Goal: Task Accomplishment & Management: Complete application form

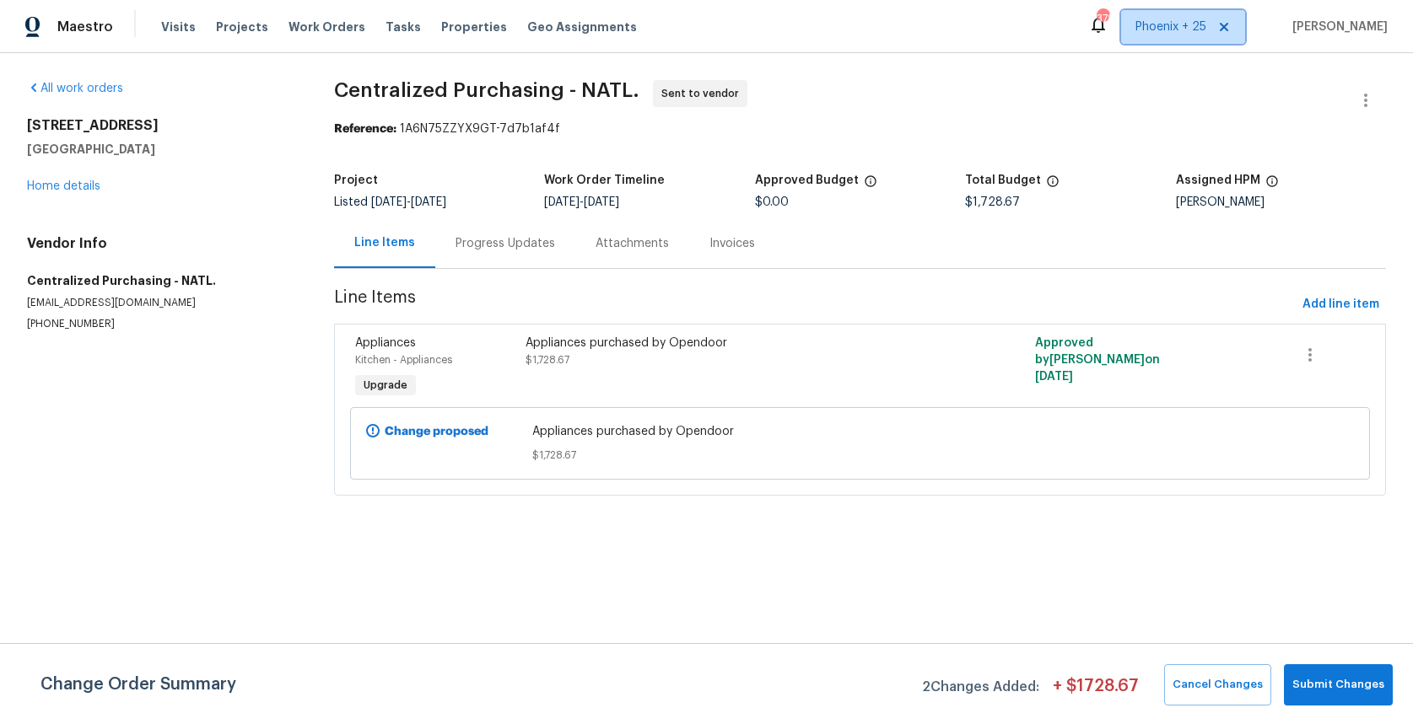
click at [1194, 20] on span "Phoenix + 25" at bounding box center [1170, 27] width 71 height 17
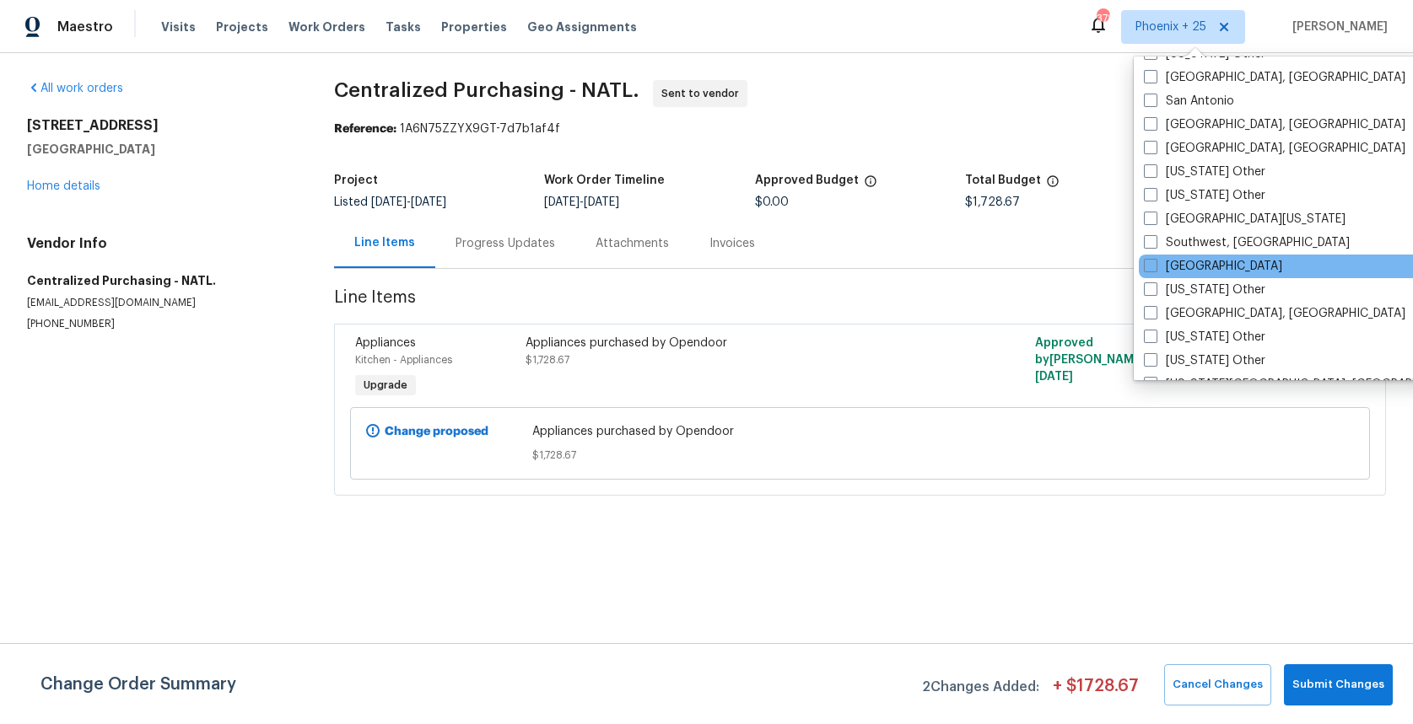
scroll to position [2241, 0]
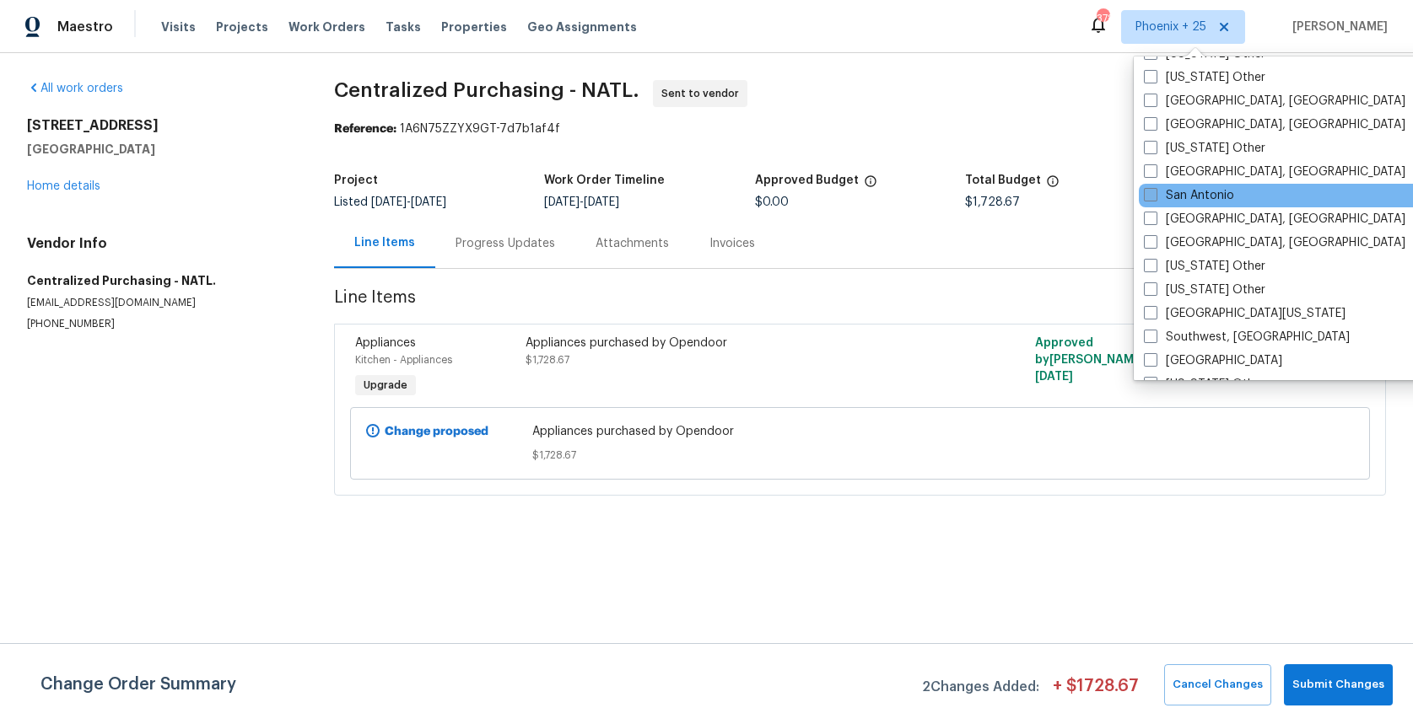
click at [1205, 201] on label "San Antonio" at bounding box center [1189, 195] width 90 height 17
click at [1155, 198] on input "San Antonio" at bounding box center [1149, 192] width 11 height 11
checkbox input "true"
click at [298, 37] on div "Visits Projects Work Orders Tasks Properties Geo Assignments" at bounding box center [409, 27] width 496 height 34
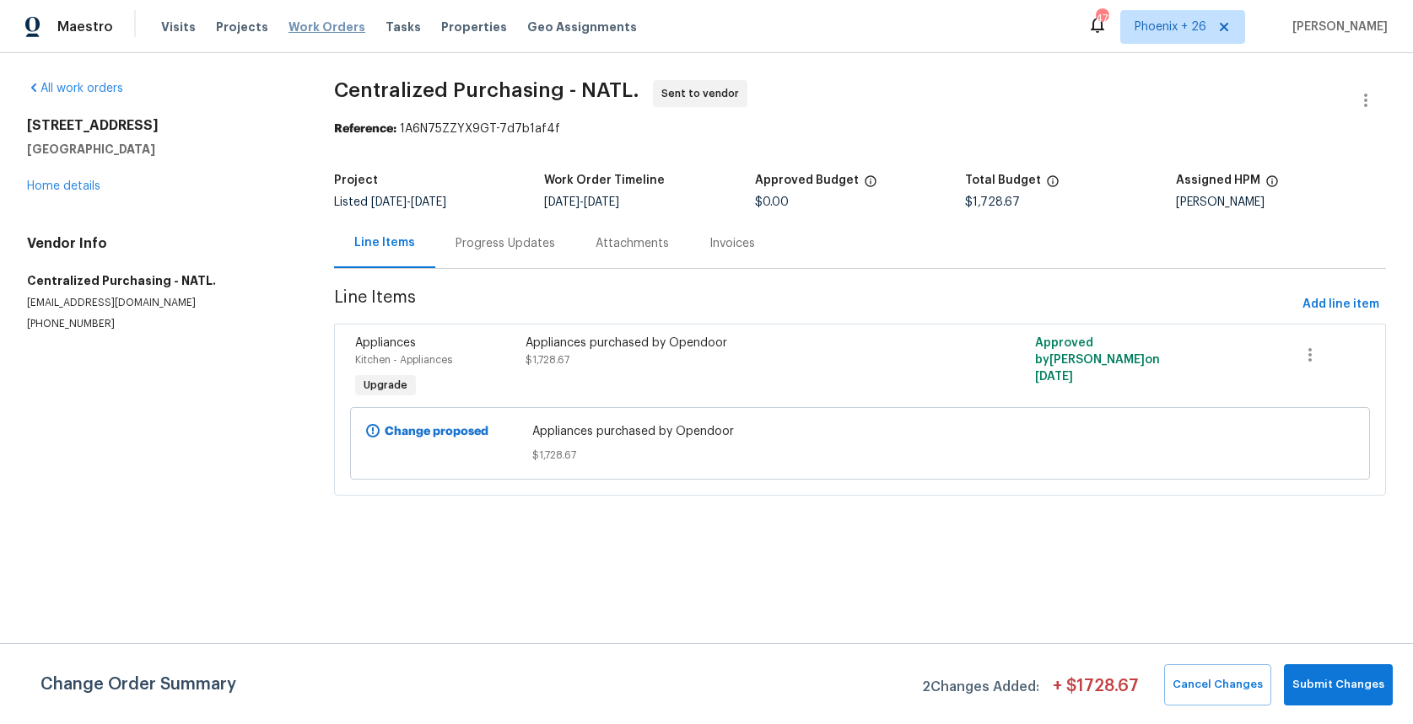
click at [308, 31] on span "Work Orders" at bounding box center [326, 27] width 77 height 17
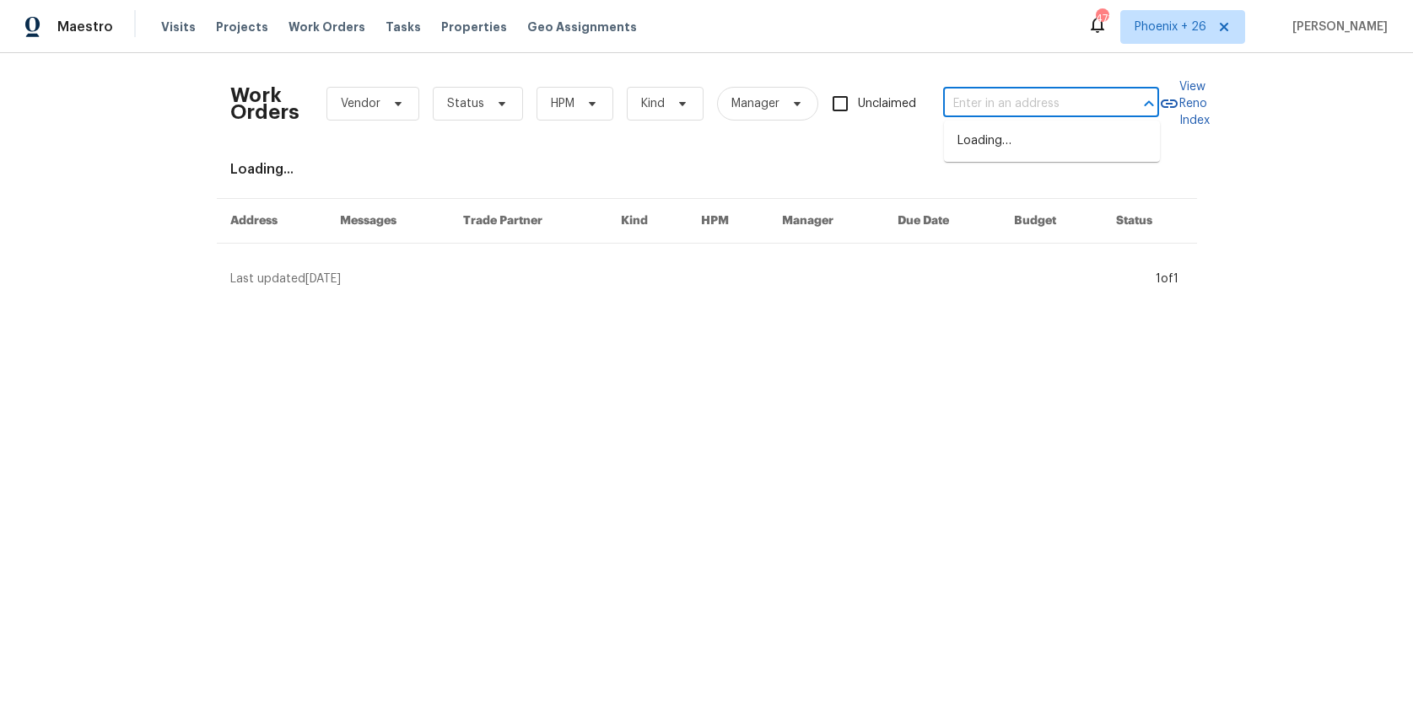
click at [1004, 94] on input "text" at bounding box center [1027, 104] width 169 height 26
paste input "[STREET_ADDRESS]"
type input "[STREET_ADDRESS]"
click at [1053, 139] on li "[STREET_ADDRESS]" at bounding box center [1052, 141] width 216 height 28
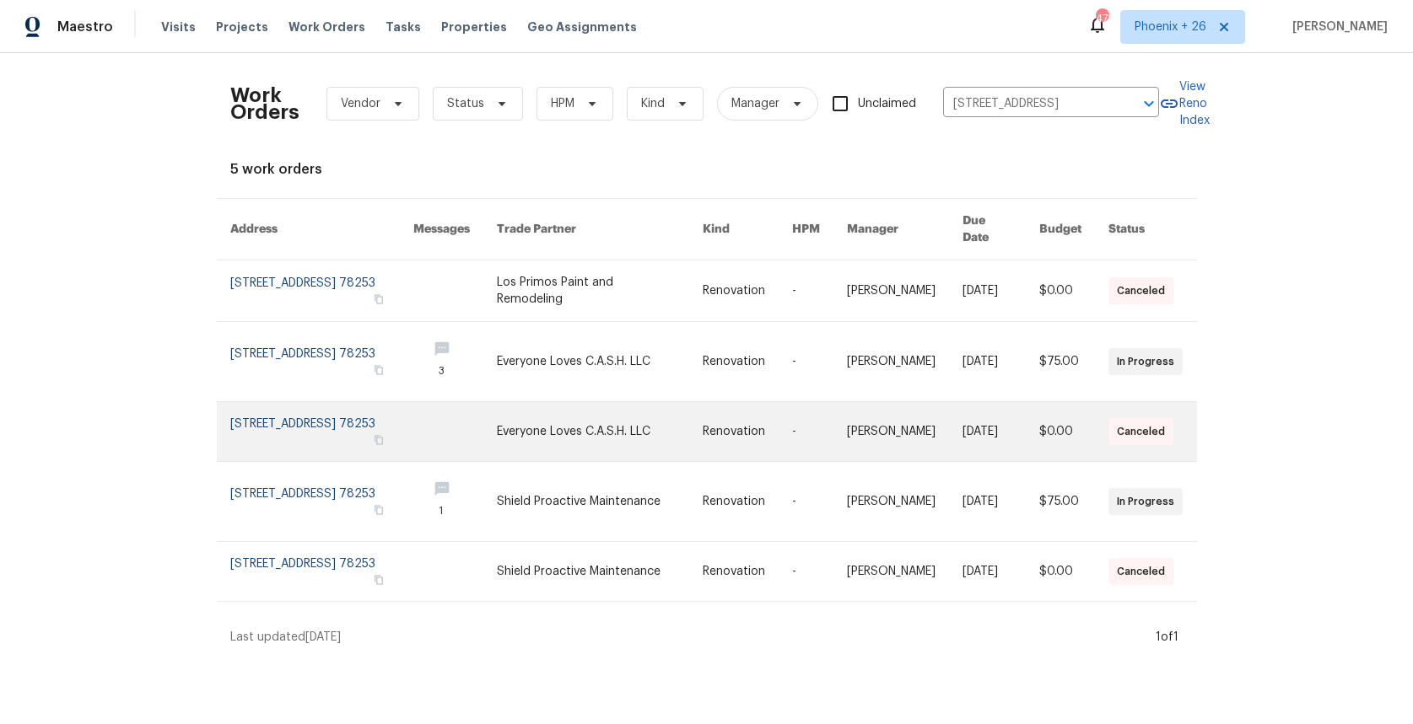
click at [497, 423] on link at bounding box center [454, 431] width 83 height 59
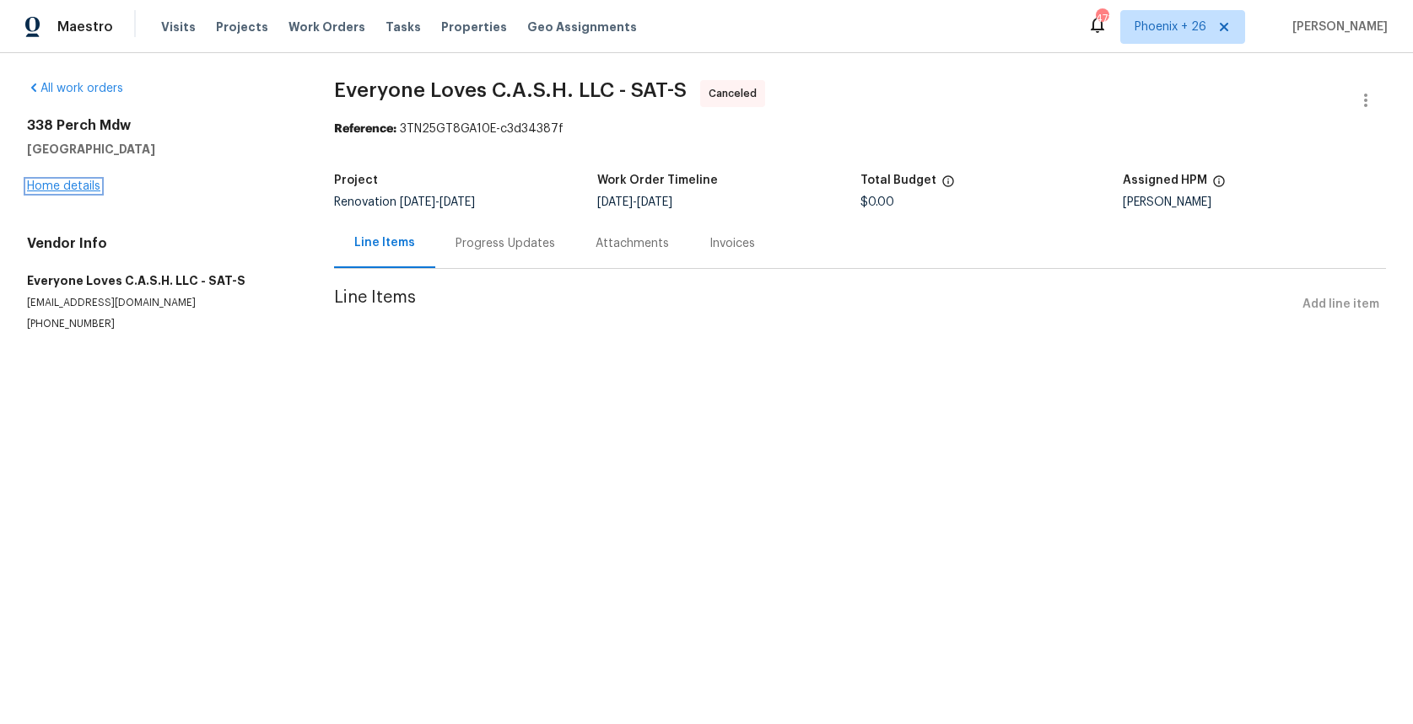
click at [93, 188] on link "Home details" at bounding box center [63, 186] width 73 height 12
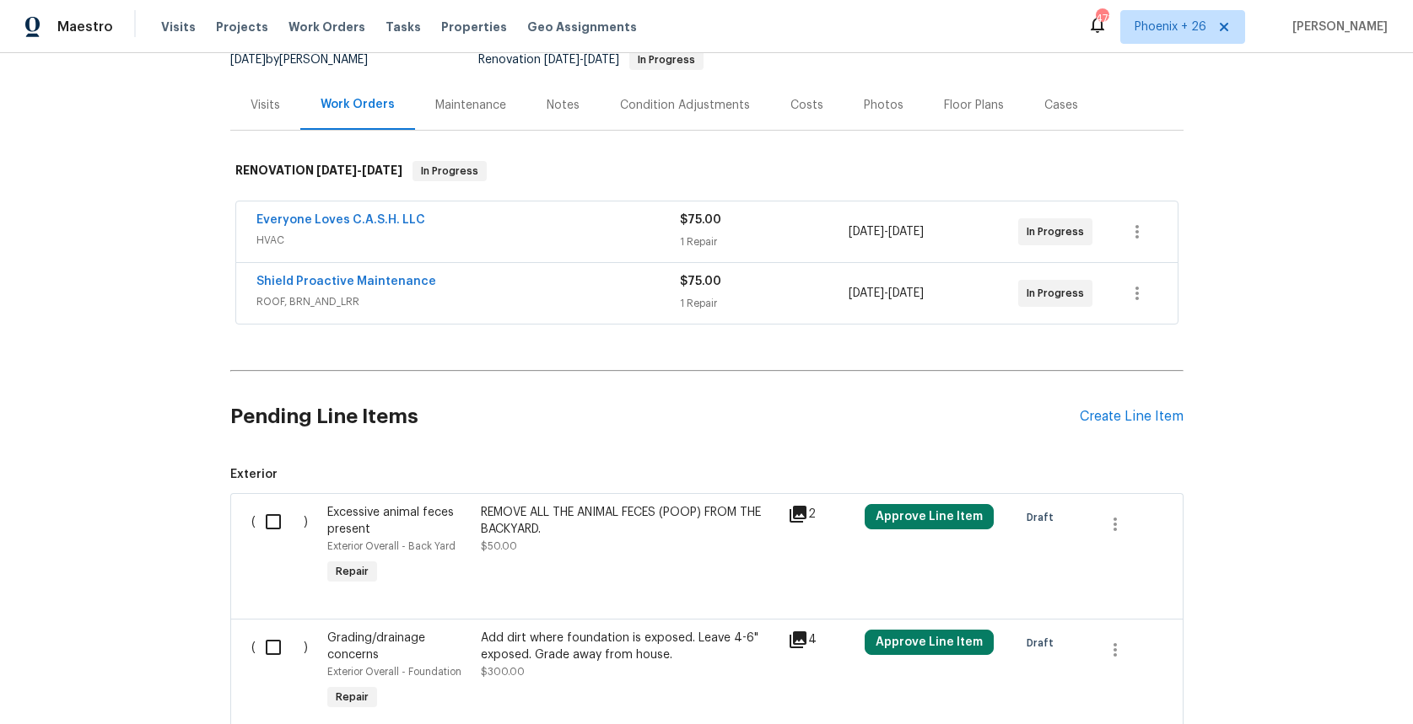
scroll to position [315, 0]
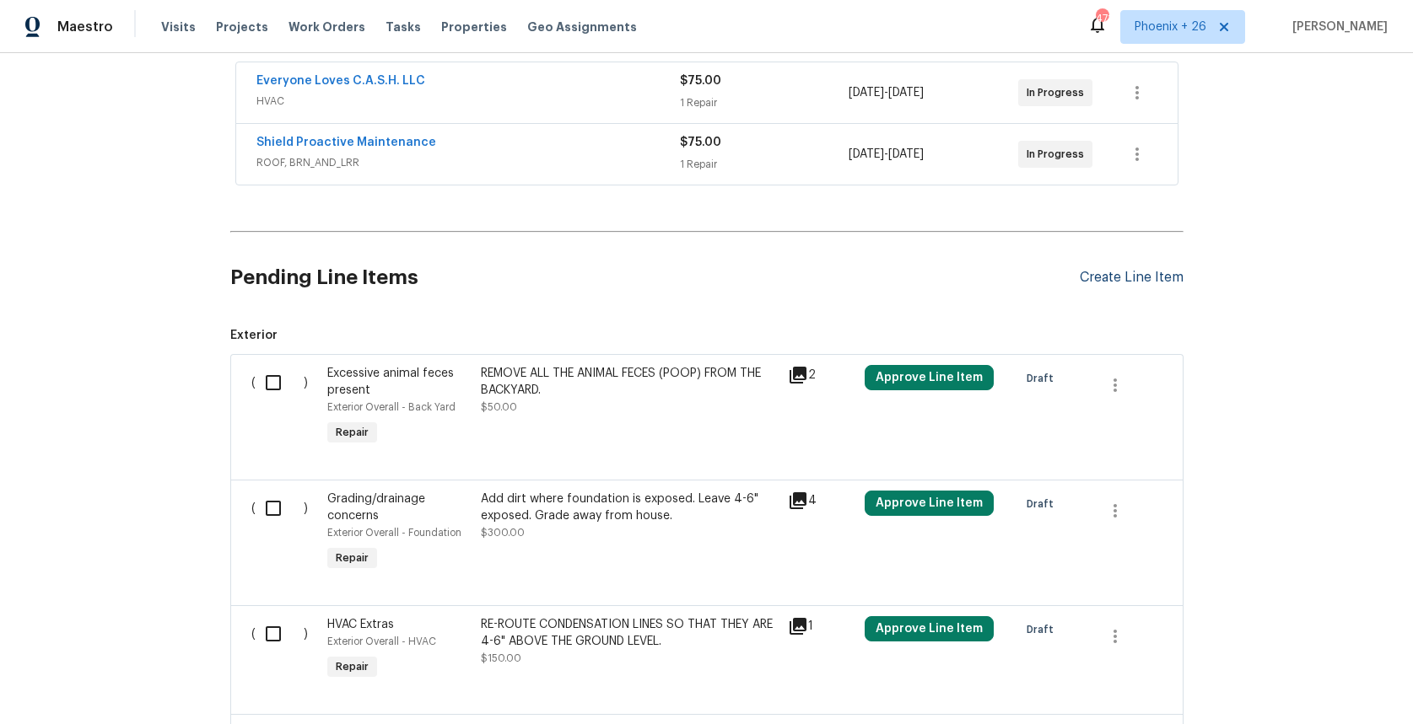
click at [1158, 275] on div "Create Line Item" at bounding box center [1132, 278] width 104 height 16
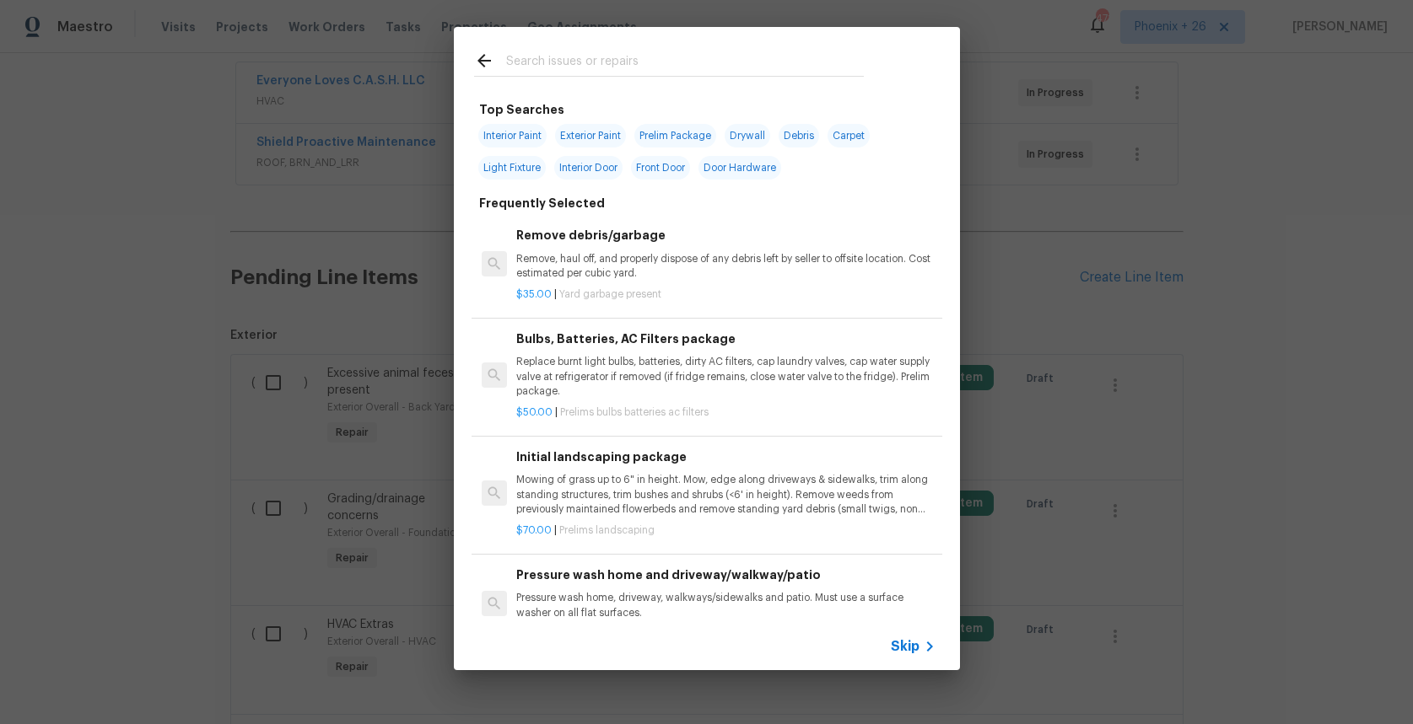
click at [633, 58] on input "text" at bounding box center [685, 63] width 358 height 25
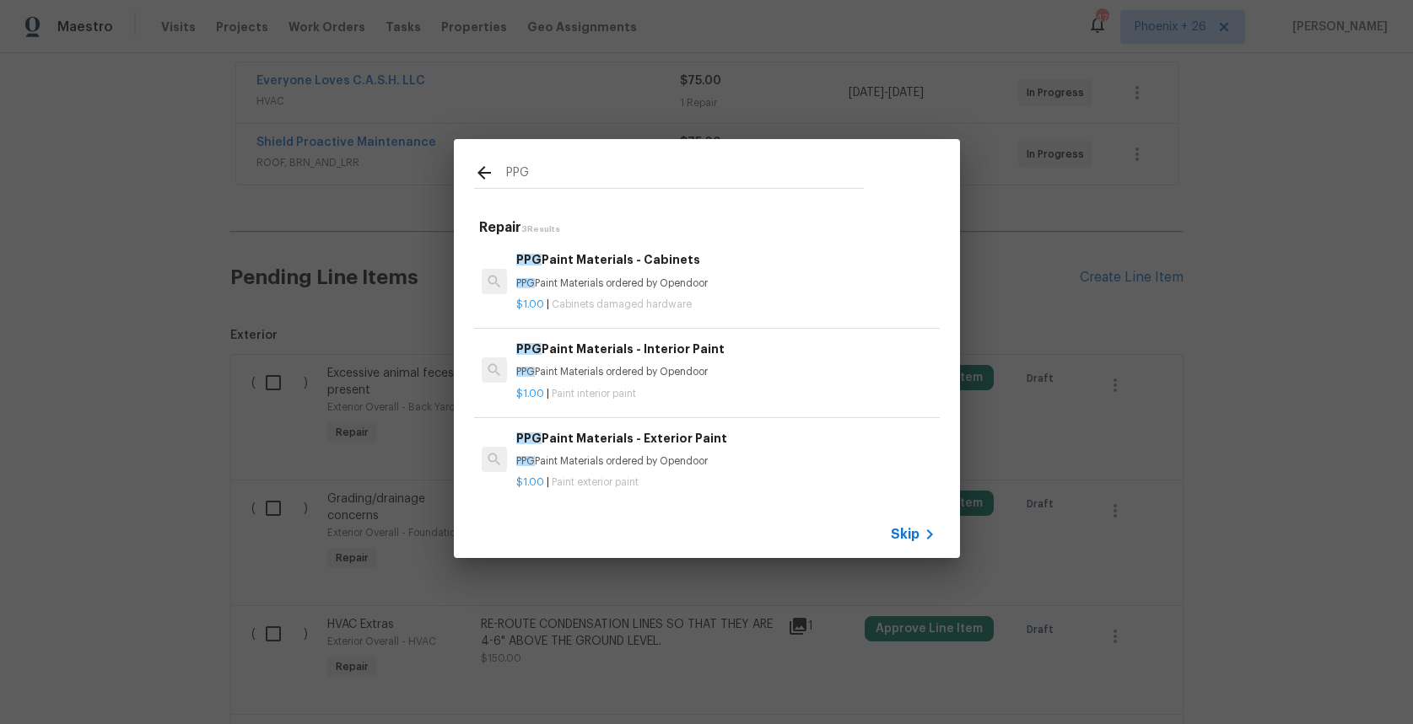
type input "PPG"
click at [773, 322] on div "PPG Paint Materials - Cabinets PPG Paint Materials ordered by Opendoor $1.00 | …" at bounding box center [706, 281] width 471 height 94
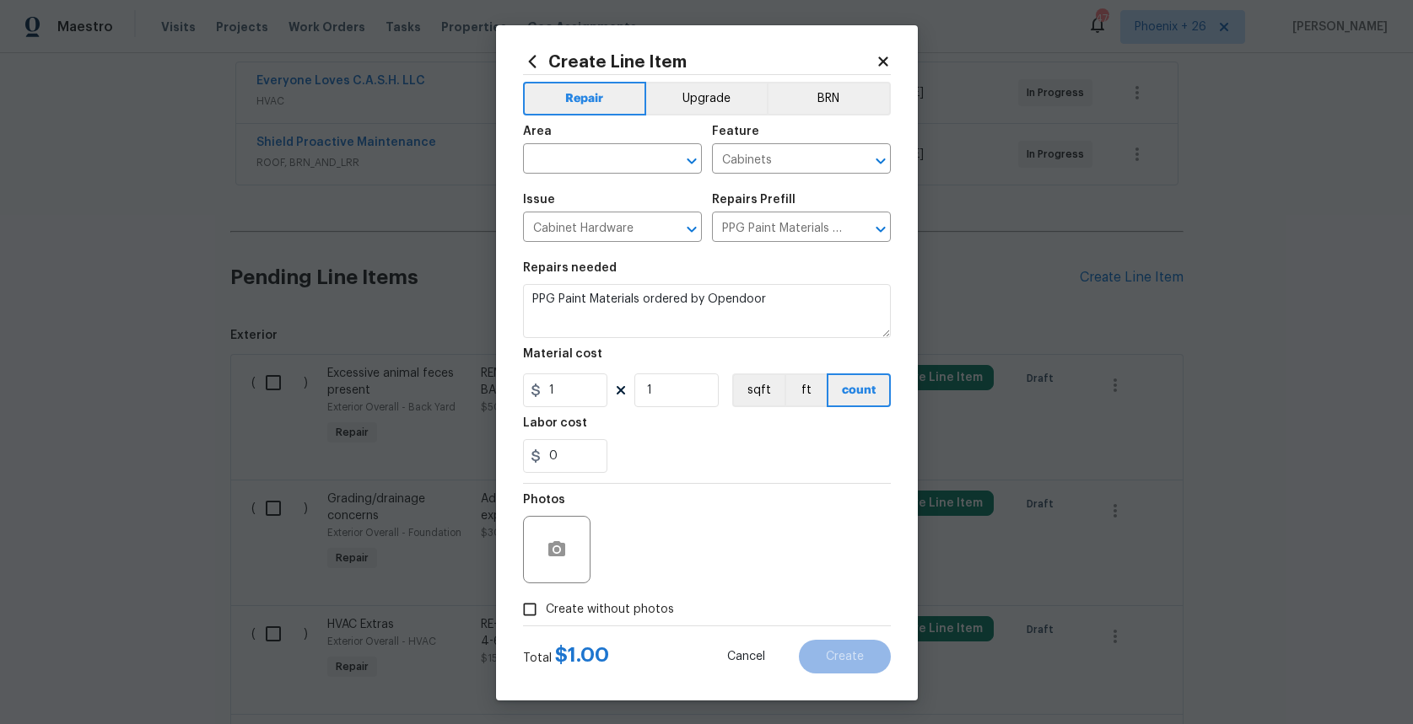
click at [531, 65] on icon at bounding box center [532, 61] width 8 height 13
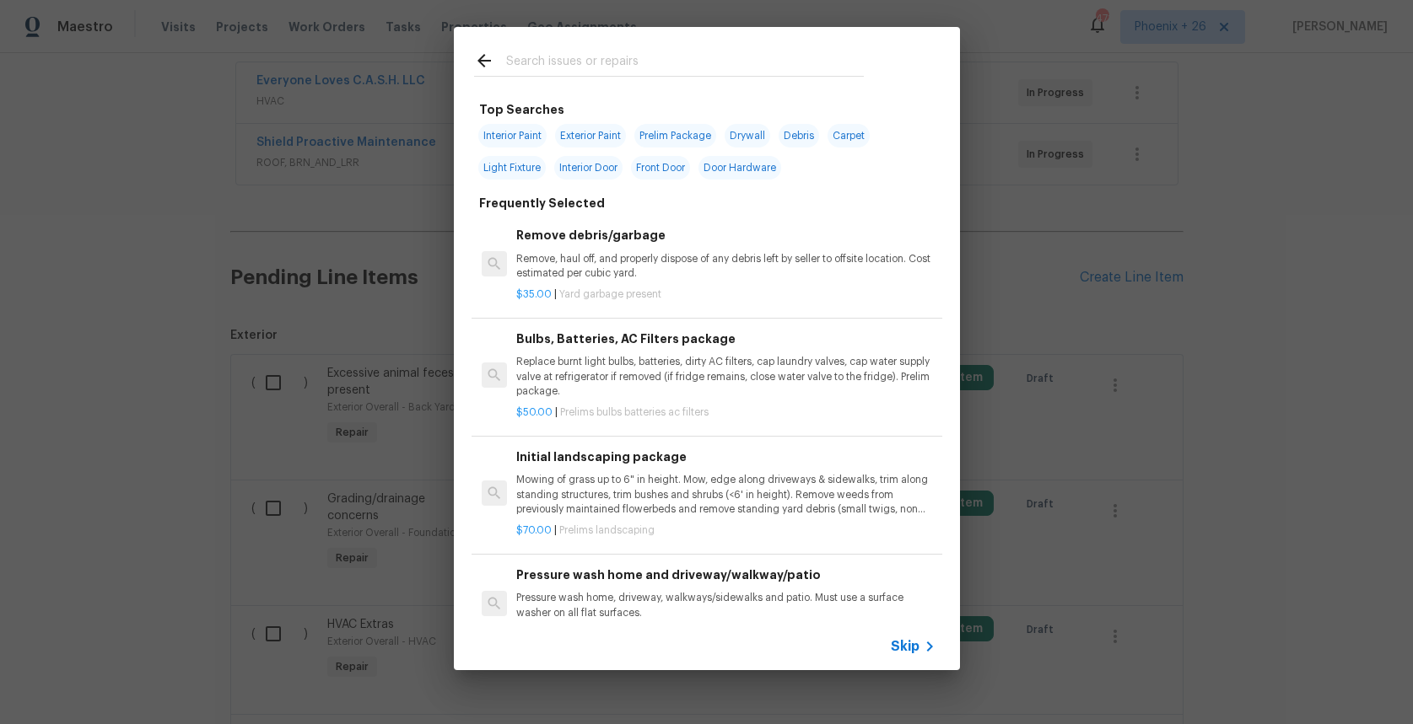
click at [588, 91] on div at bounding box center [669, 60] width 430 height 67
click at [583, 72] on input "text" at bounding box center [685, 63] width 358 height 25
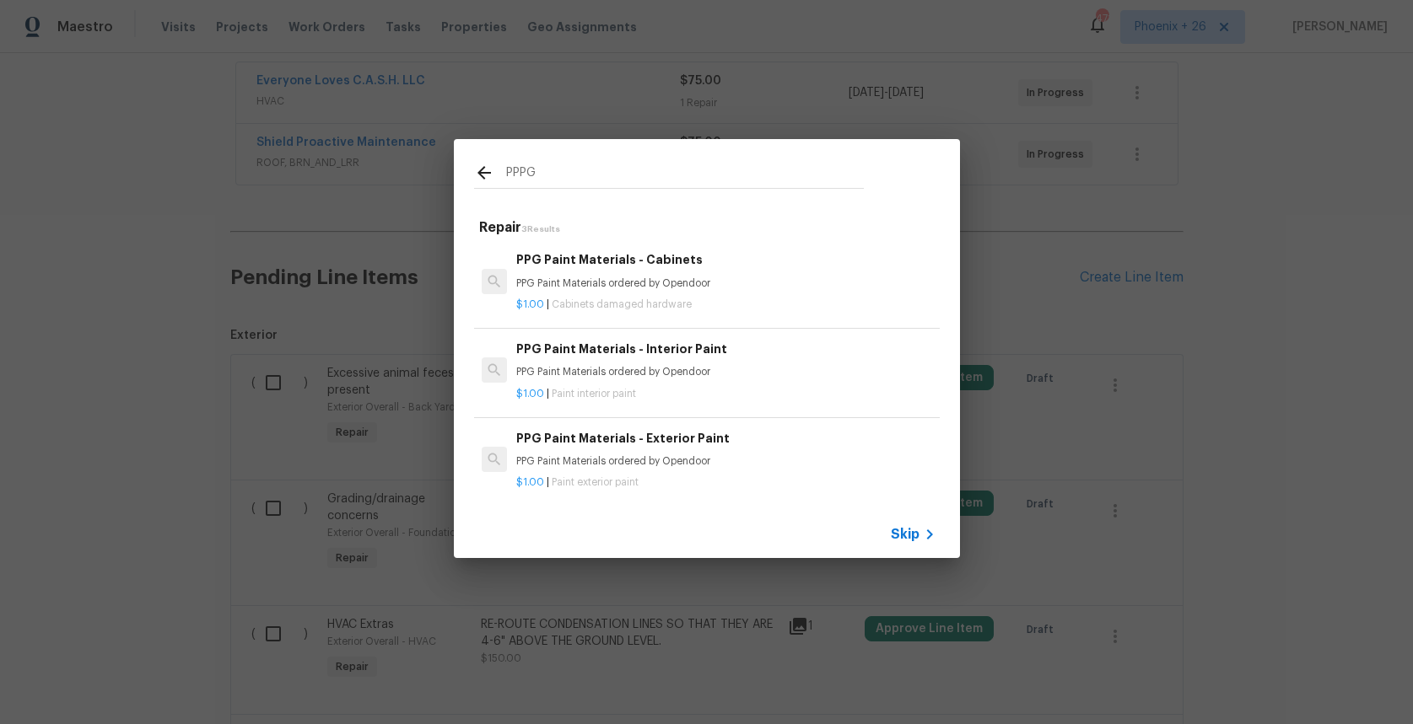
type input "PPPG"
click at [729, 347] on h6 "PPG Paint Materials - Interior Paint" at bounding box center [725, 349] width 418 height 19
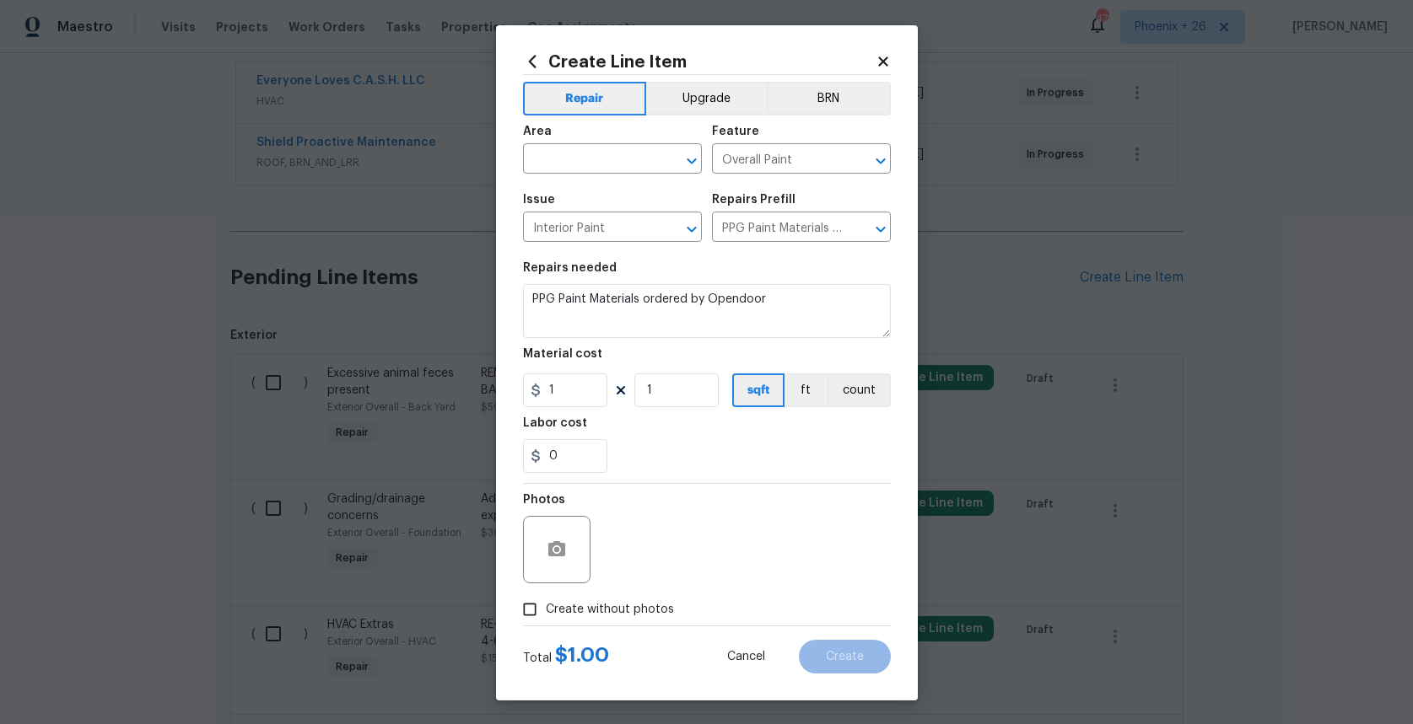
click at [577, 144] on div "Area" at bounding box center [612, 137] width 179 height 22
click at [569, 153] on input "text" at bounding box center [589, 161] width 132 height 26
click at [590, 191] on li "Exterior Overall" at bounding box center [612, 198] width 179 height 28
type input "Exterior Overall"
click at [670, 160] on icon "Clear" at bounding box center [669, 161] width 17 height 17
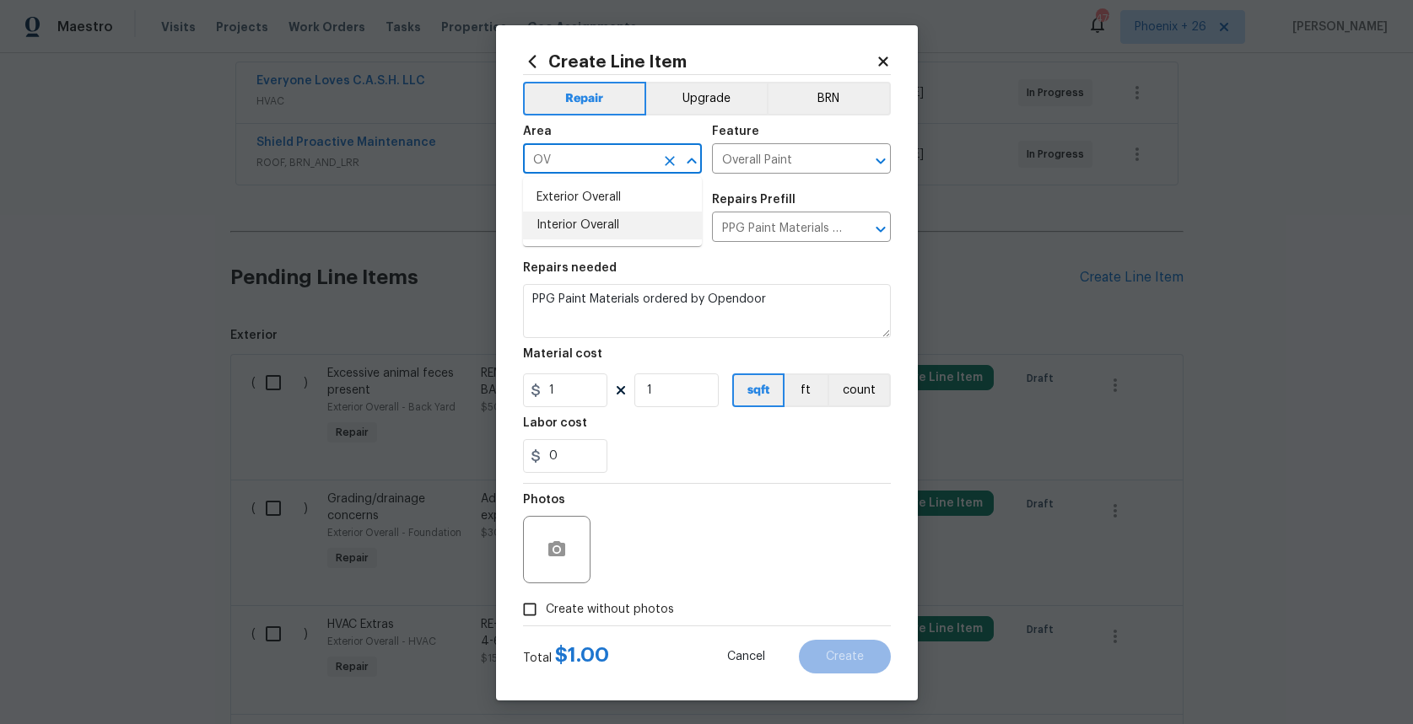
click at [657, 216] on li "Interior Overall" at bounding box center [612, 226] width 179 height 28
type input "Interior Overall"
click at [588, 394] on input "1" at bounding box center [565, 391] width 84 height 34
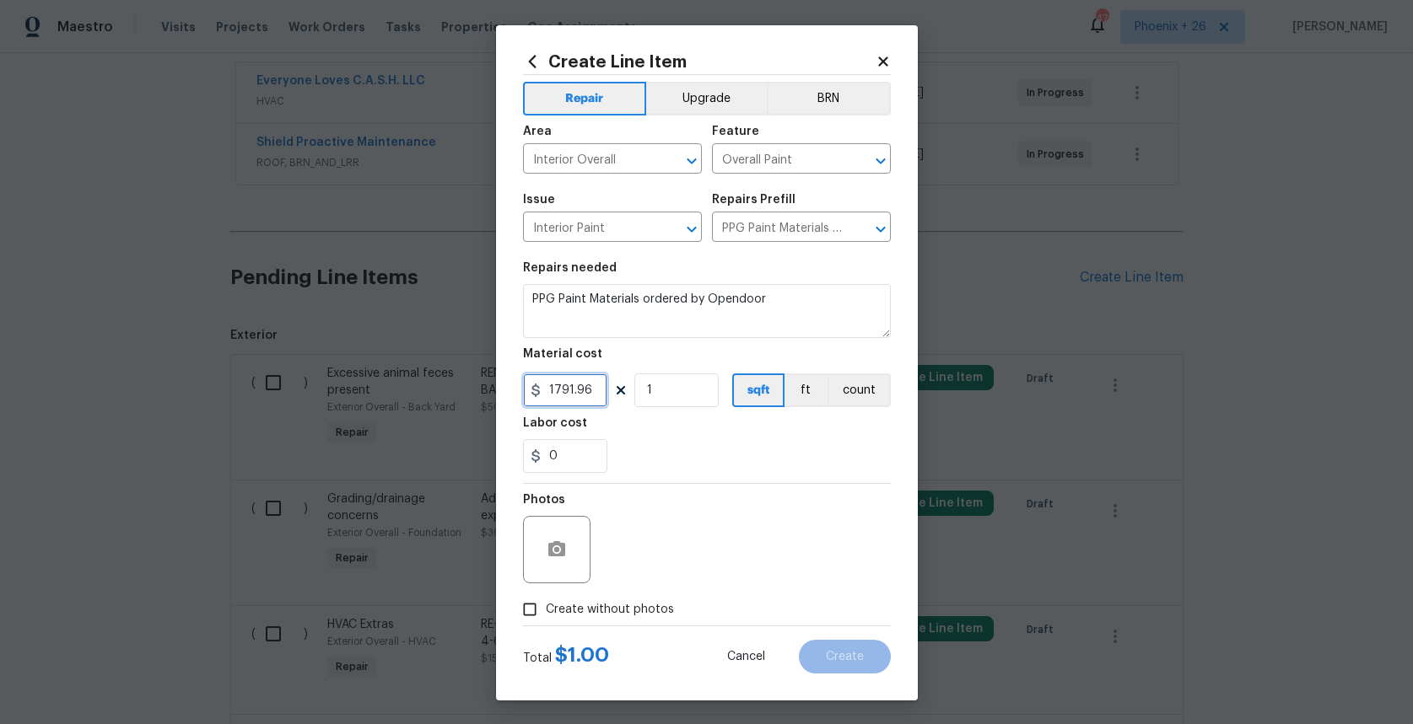
type input "1791.96"
click at [596, 598] on label "Create without photos" at bounding box center [594, 610] width 160 height 32
click at [546, 598] on input "Create without photos" at bounding box center [530, 610] width 32 height 32
checkbox input "true"
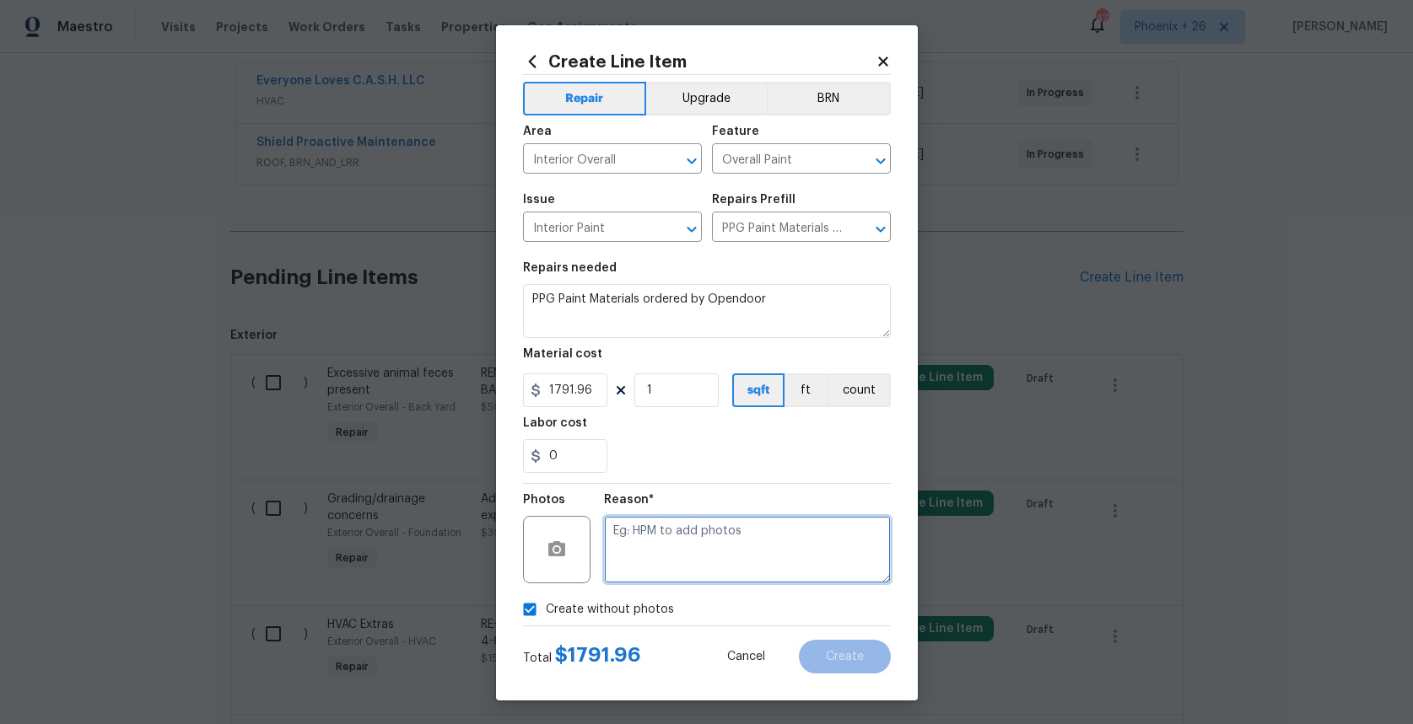
click at [650, 563] on textarea at bounding box center [747, 549] width 287 height 67
type textarea "NA"
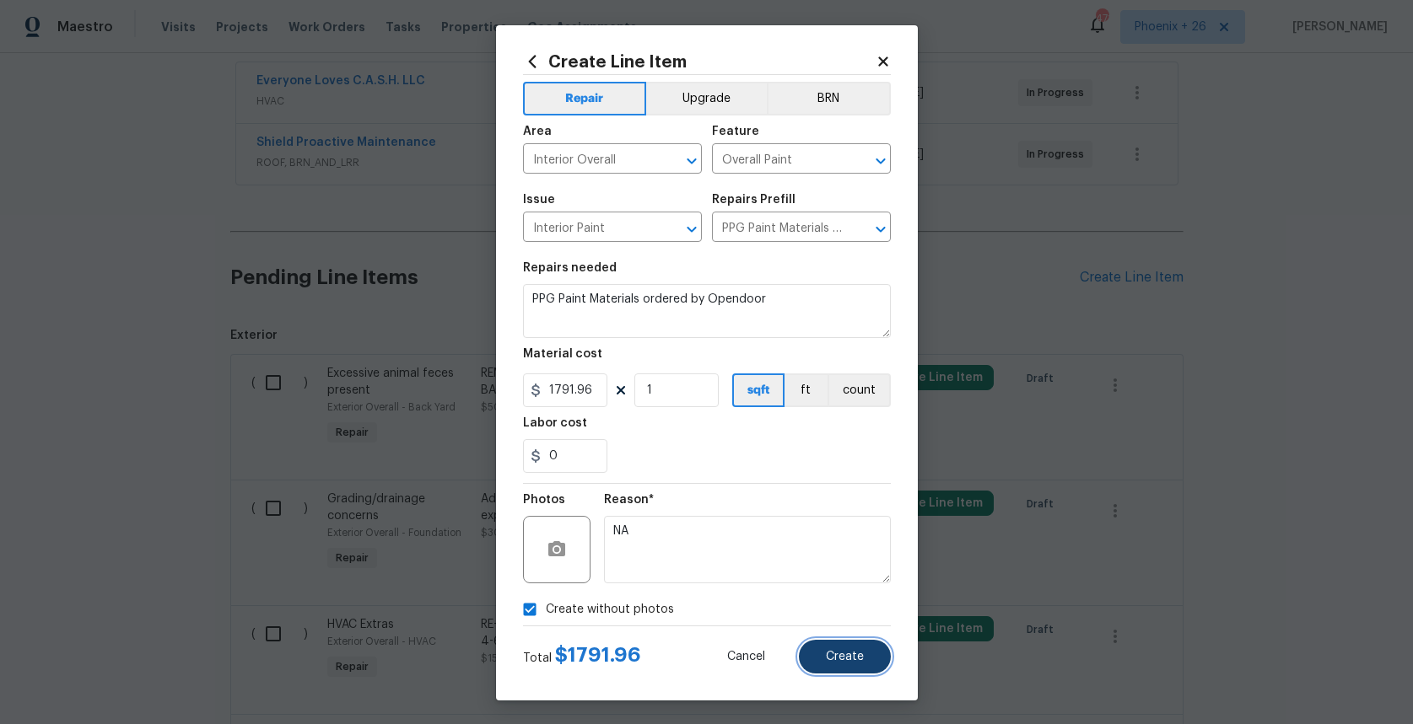
click at [816, 644] on button "Create" at bounding box center [845, 657] width 92 height 34
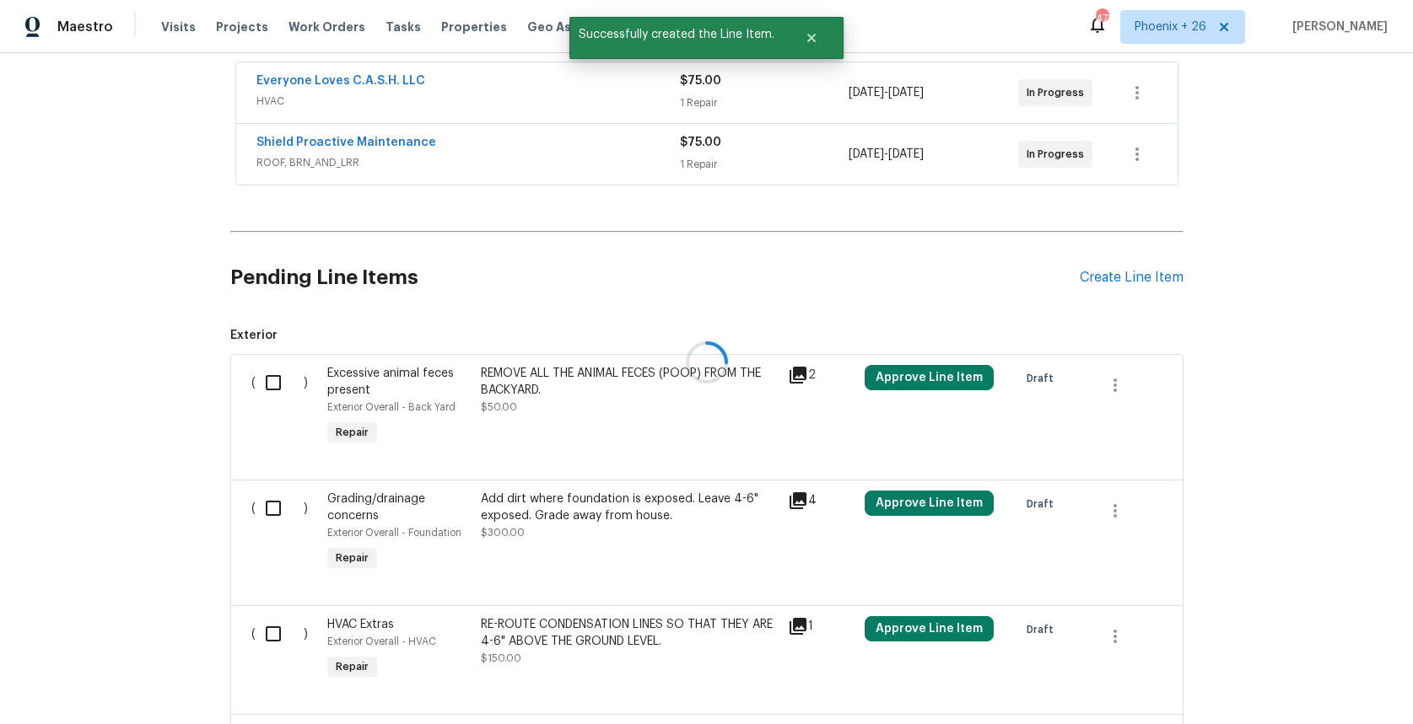
click at [1134, 278] on div at bounding box center [706, 362] width 1413 height 724
click at [1134, 278] on div "Create Line Item" at bounding box center [1132, 278] width 104 height 16
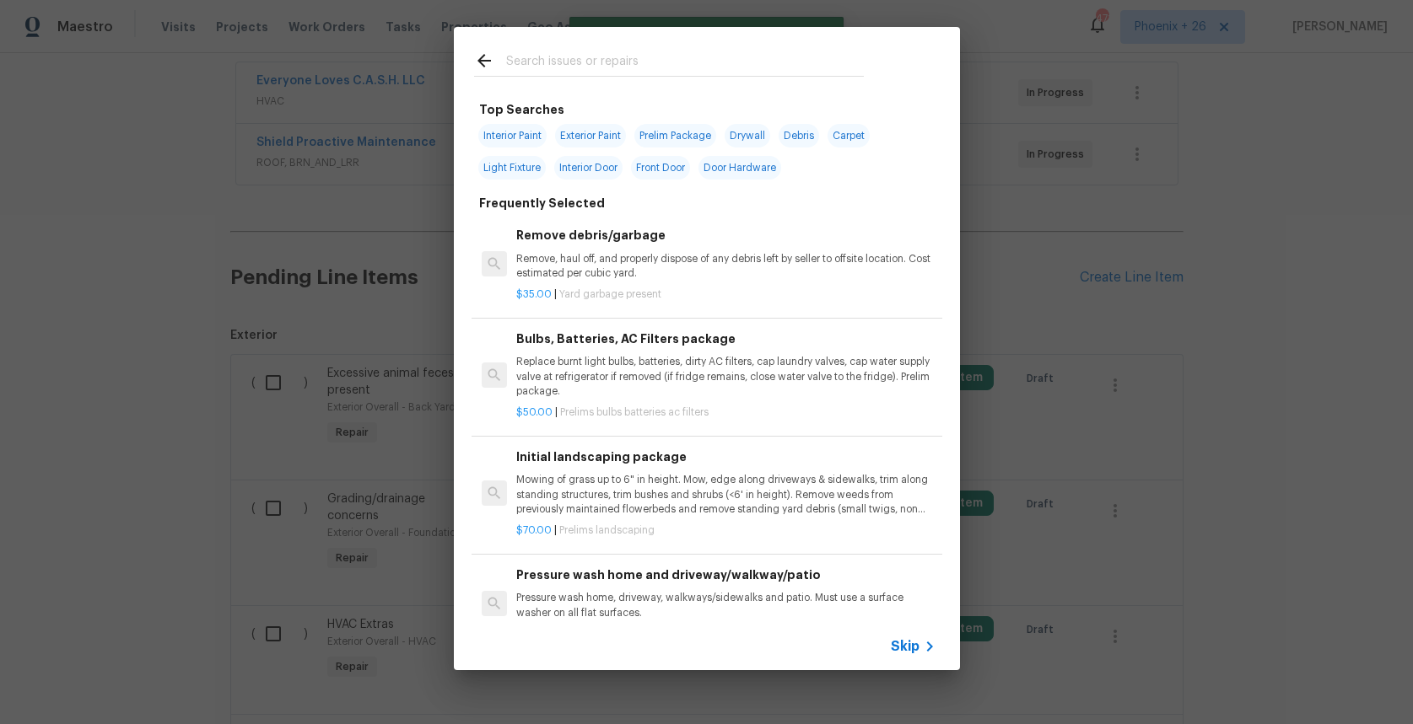
click at [716, 62] on input "text" at bounding box center [685, 63] width 358 height 25
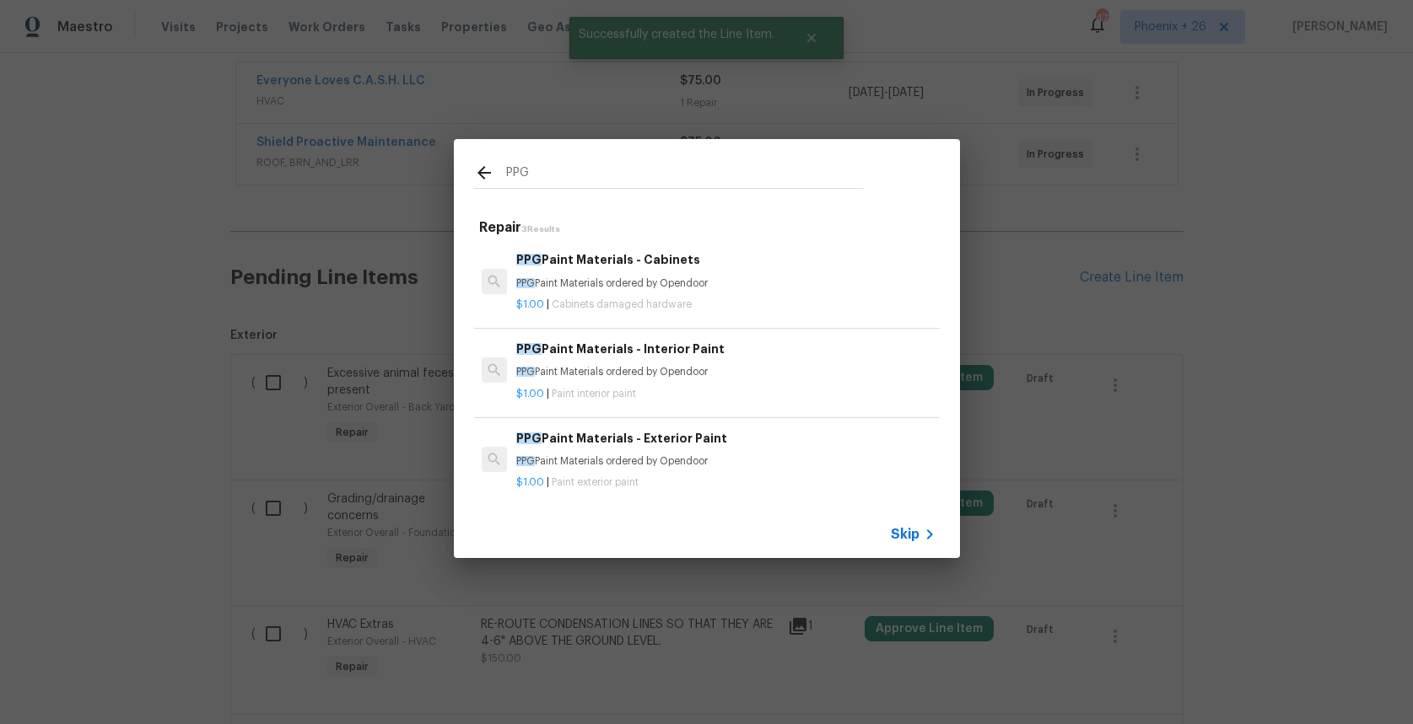
type input "PPG"
click at [766, 444] on h6 "PPG Paint Materials - Exterior Paint" at bounding box center [725, 438] width 418 height 19
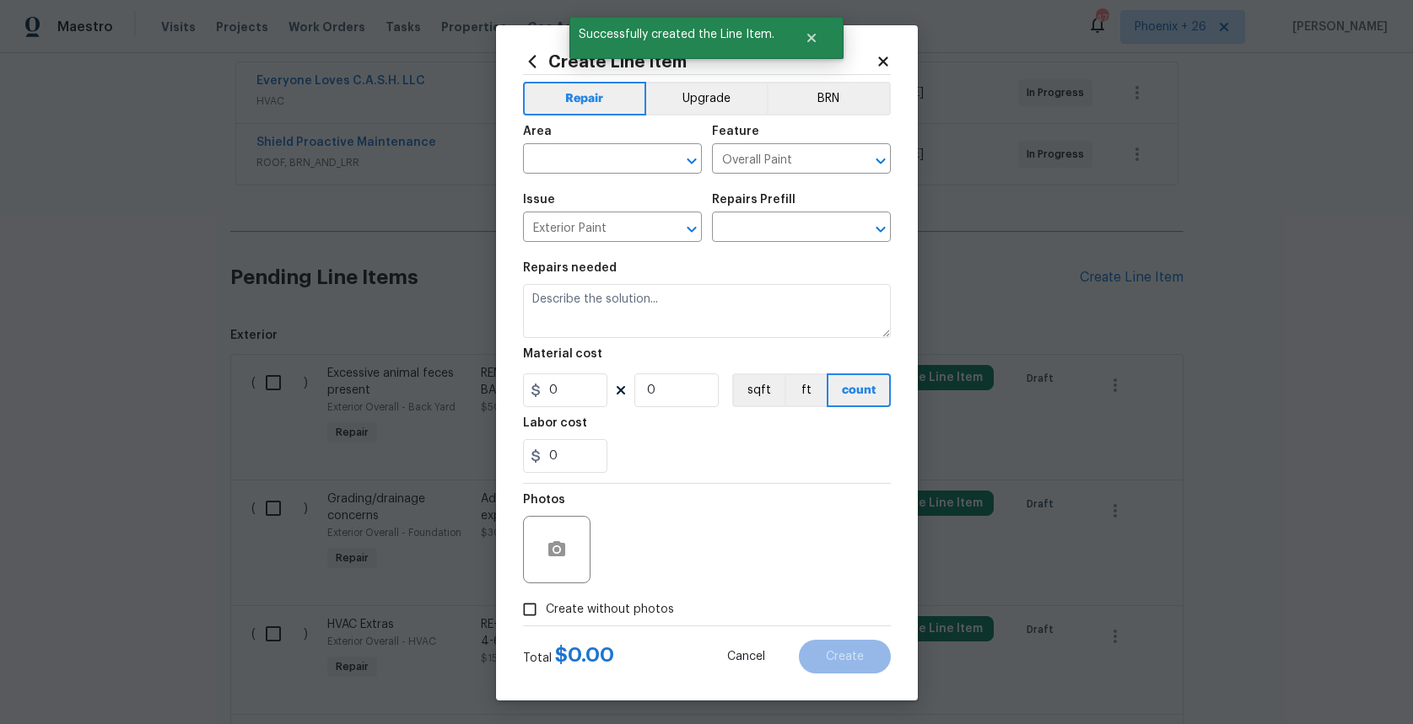
type input "PPG Paint Materials - Exterior Paint $1.00"
type textarea "PPG Paint Materials ordered by Opendoor"
type input "1"
click at [605, 167] on input "text" at bounding box center [589, 161] width 132 height 26
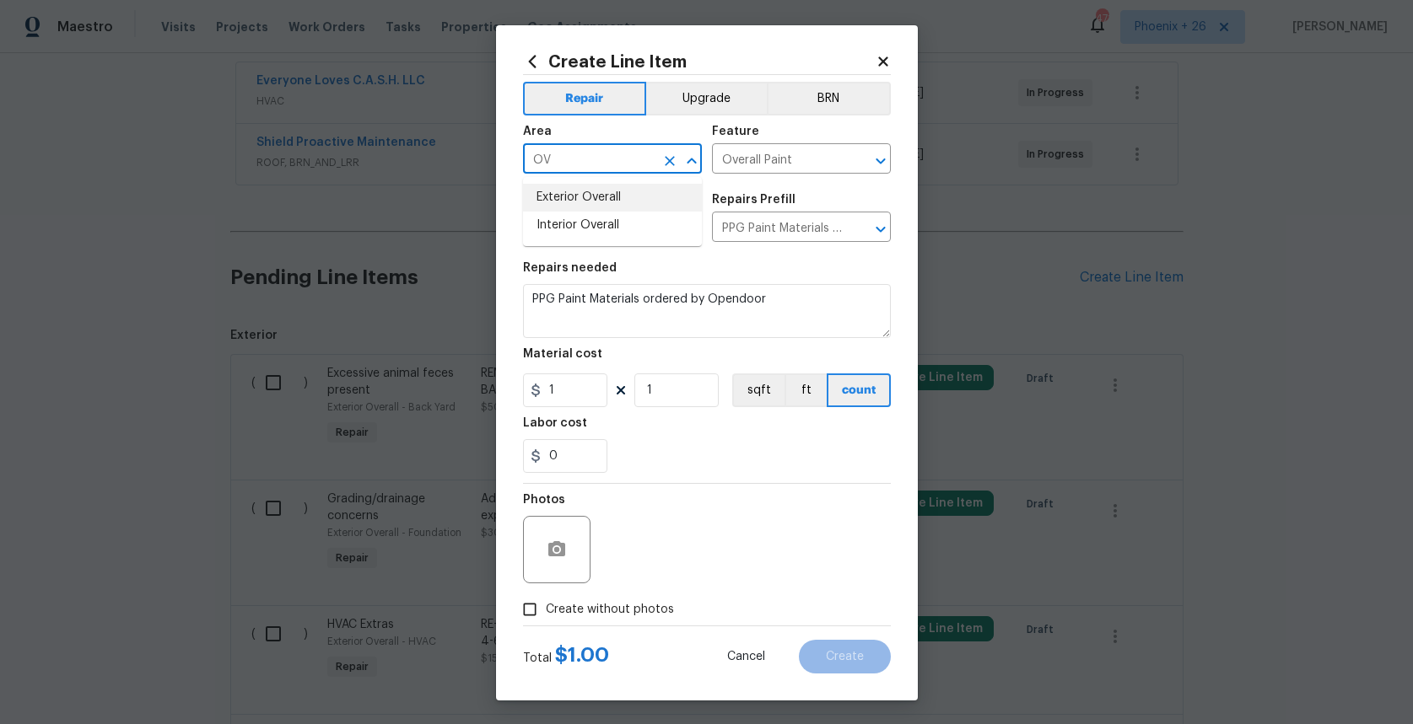
click at [608, 201] on li "Exterior Overall" at bounding box center [612, 198] width 179 height 28
type input "Exterior Overall"
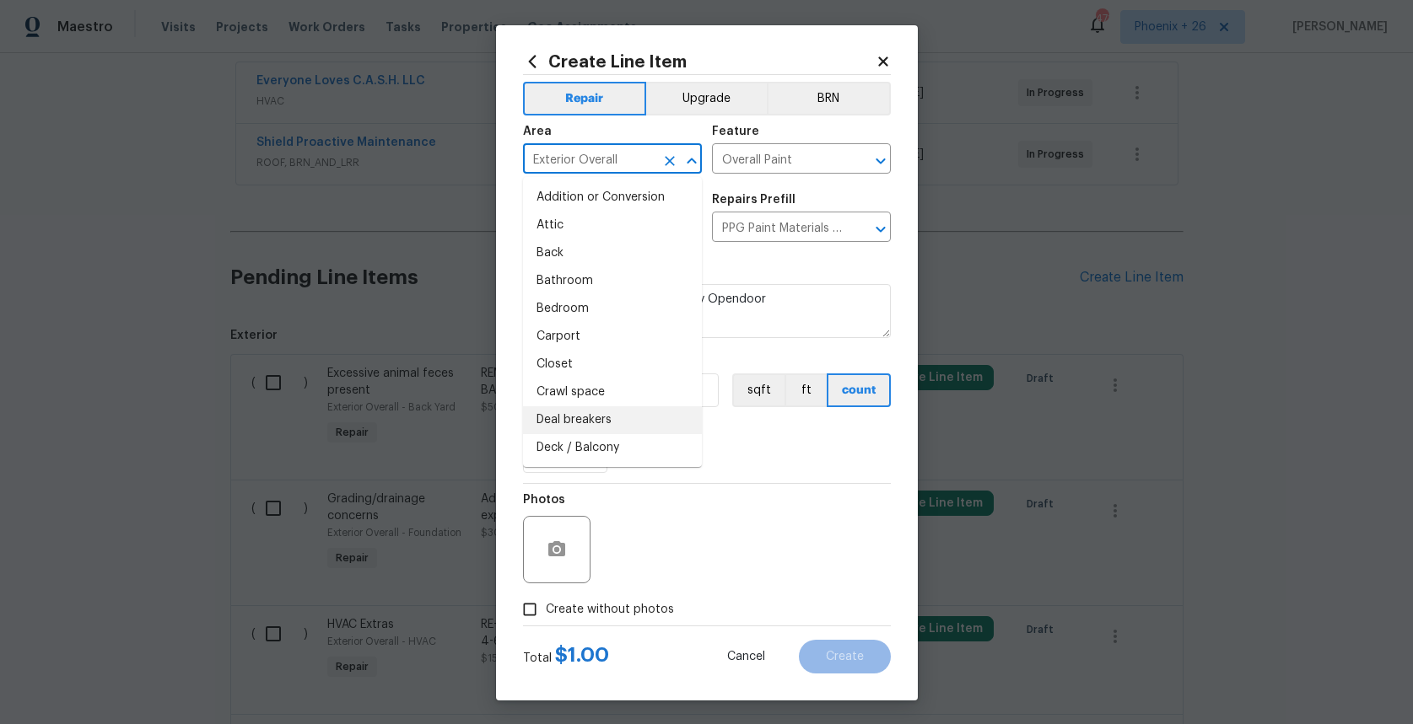
drag, startPoint x: 587, startPoint y: 390, endPoint x: 801, endPoint y: 447, distance: 221.8
click at [802, 445] on body "Maestro Visits Projects Work Orders Tasks Properties Geo Assignments 471 Phoeni…" at bounding box center [706, 362] width 1413 height 724
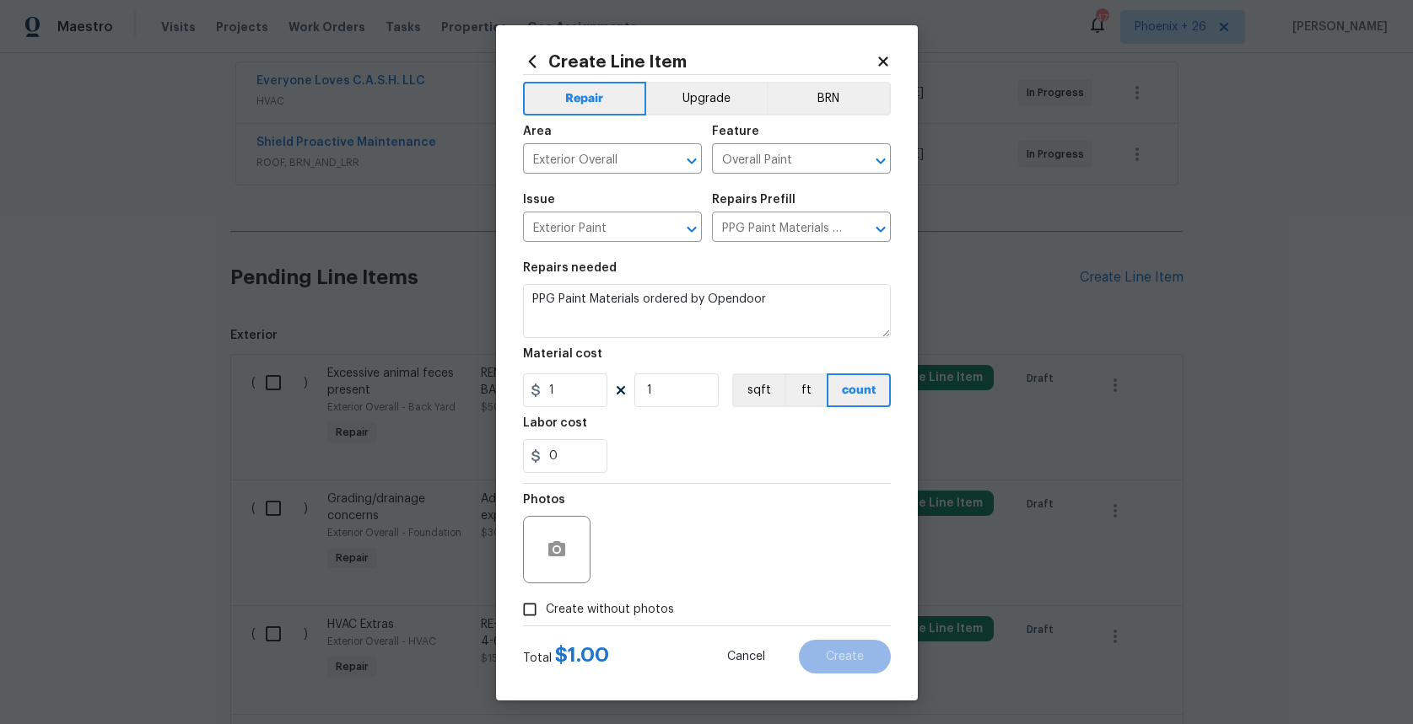
drag, startPoint x: 801, startPoint y: 449, endPoint x: 735, endPoint y: 443, distance: 66.9
click at [793, 446] on div "0" at bounding box center [707, 456] width 368 height 34
drag, startPoint x: 578, startPoint y: 397, endPoint x: 516, endPoint y: 388, distance: 62.3
click at [516, 388] on div "Create Line Item Repair Upgrade BRN Area Exterior Overall ​ Feature Overall Pai…" at bounding box center [707, 363] width 422 height 676
type input "691.35"
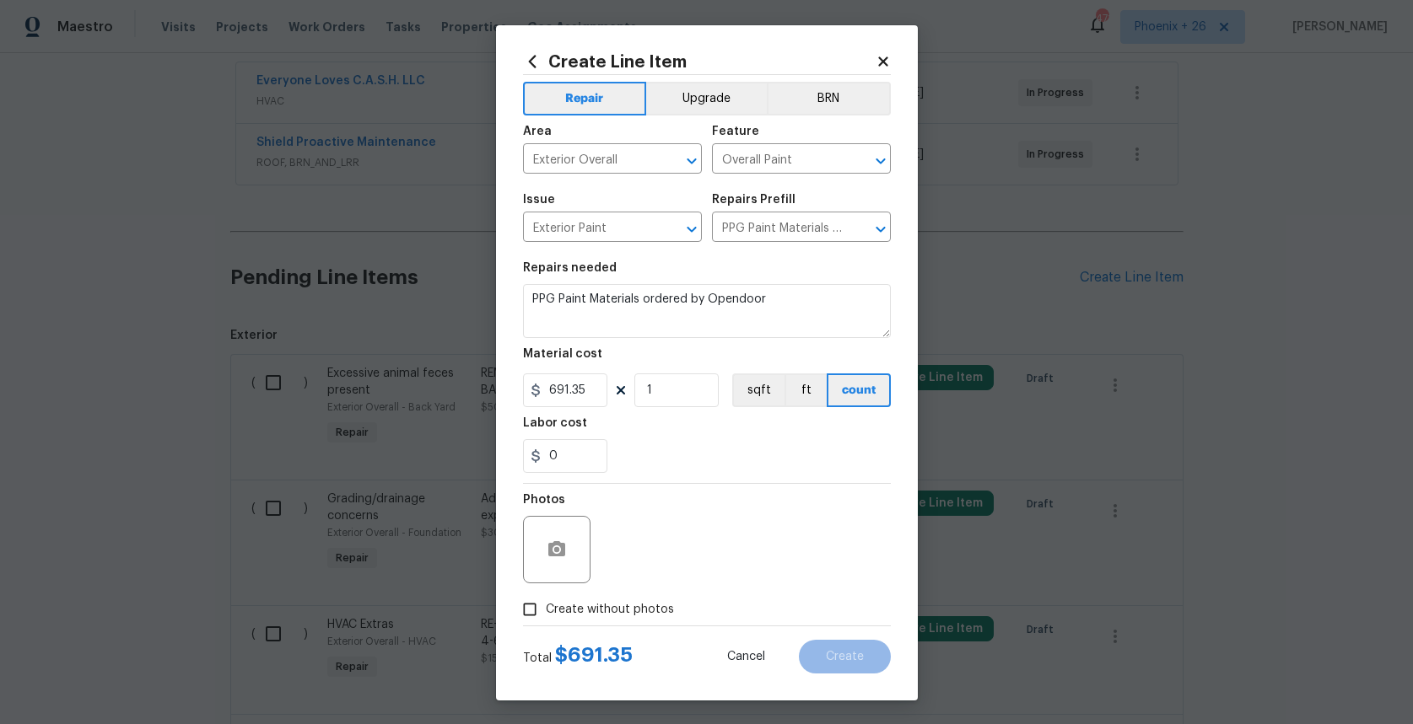
click at [643, 606] on span "Create without photos" at bounding box center [610, 610] width 128 height 18
click at [546, 606] on input "Create without photos" at bounding box center [530, 610] width 32 height 32
checkbox input "true"
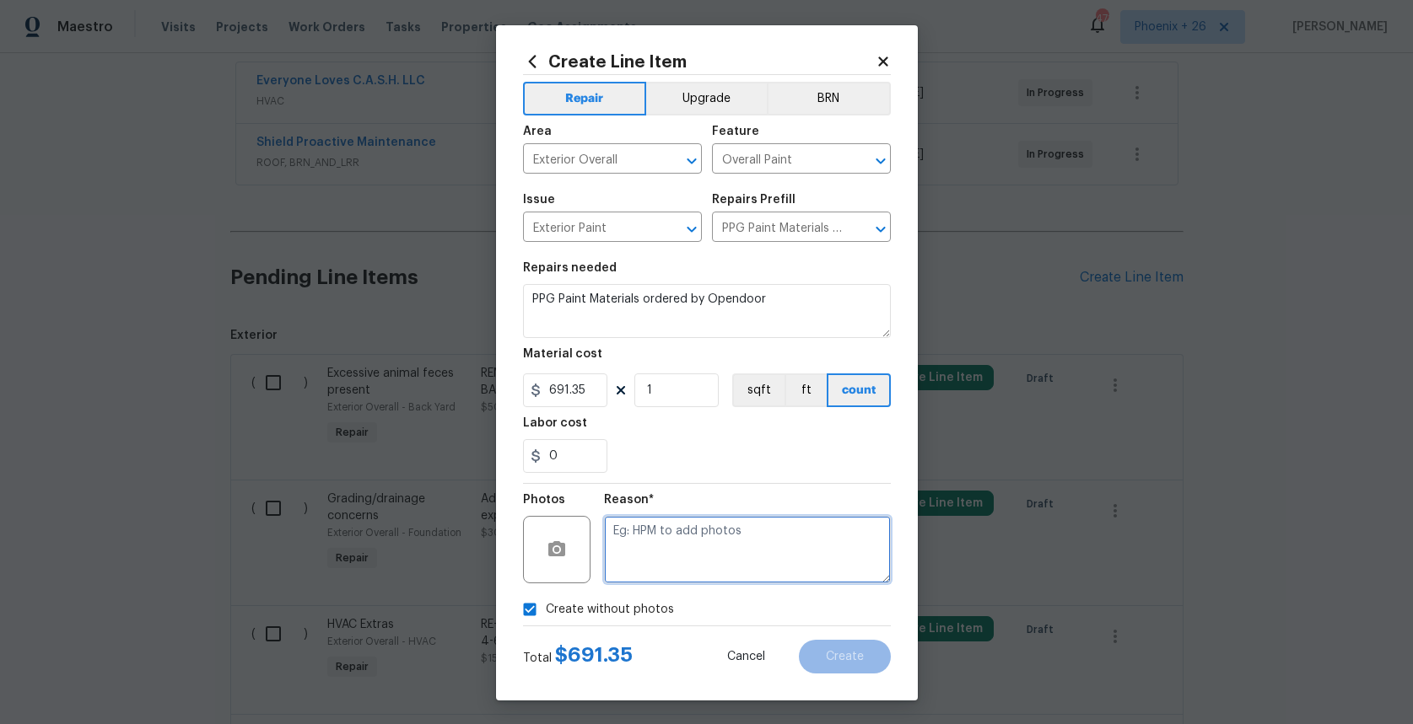
click at [679, 566] on textarea at bounding box center [747, 549] width 287 height 67
type textarea "NA"
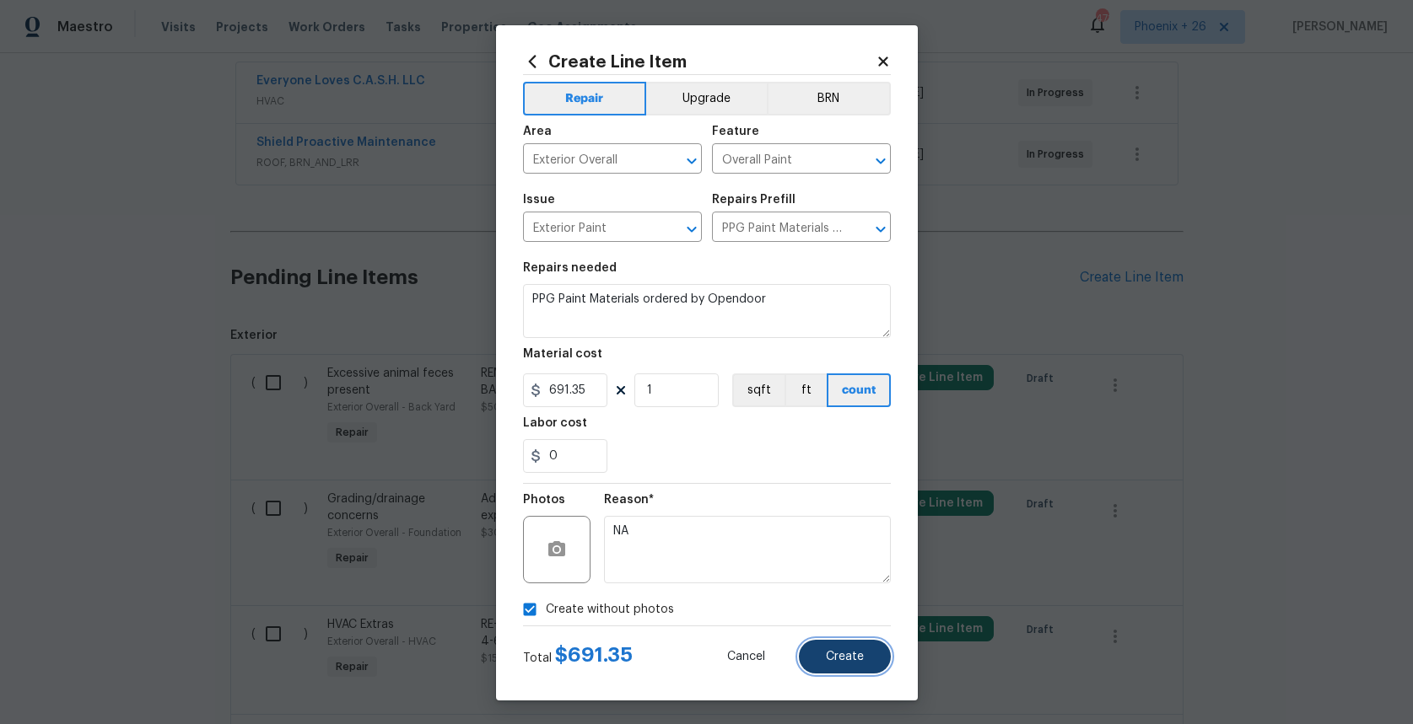
click at [873, 660] on button "Create" at bounding box center [845, 657] width 92 height 34
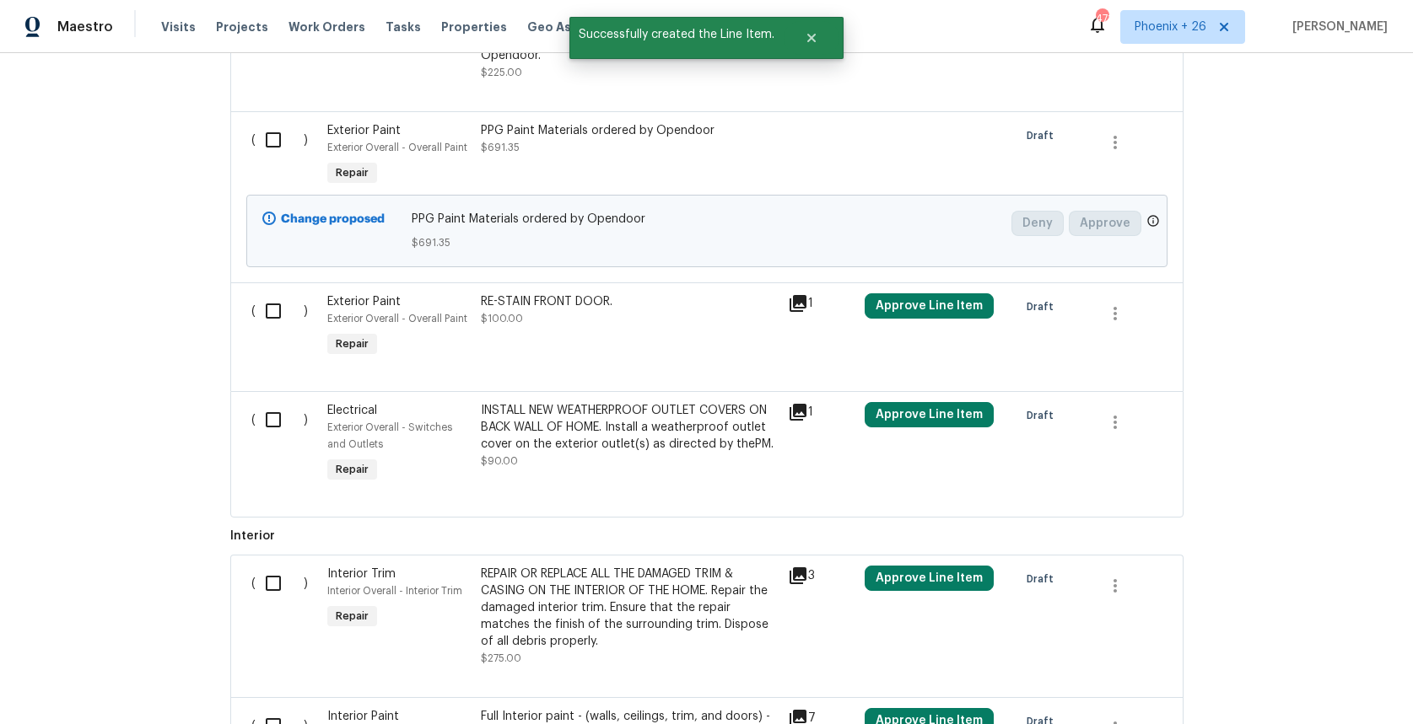
scroll to position [1331, 0]
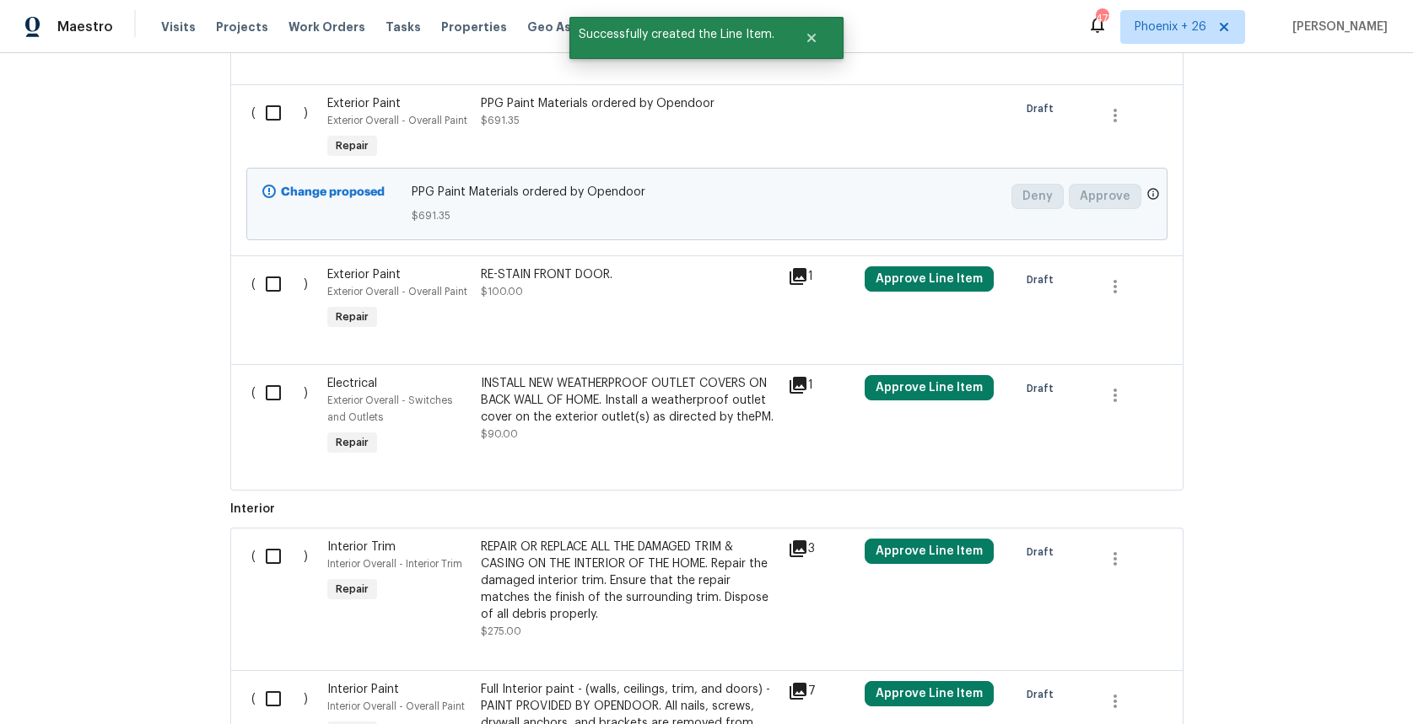
drag, startPoint x: 273, startPoint y: 112, endPoint x: 268, endPoint y: 137, distance: 25.0
click at [273, 112] on input "checkbox" at bounding box center [280, 112] width 48 height 35
checkbox input "true"
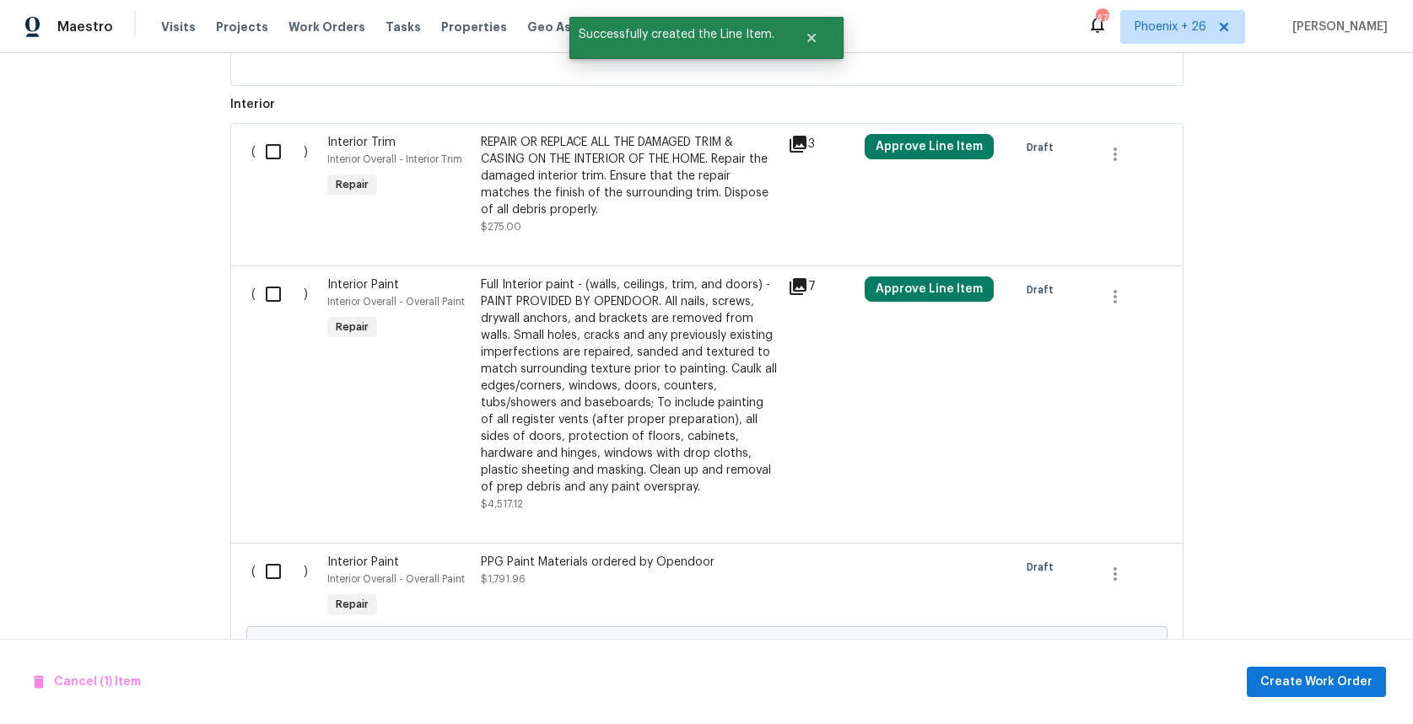
scroll to position [2143, 0]
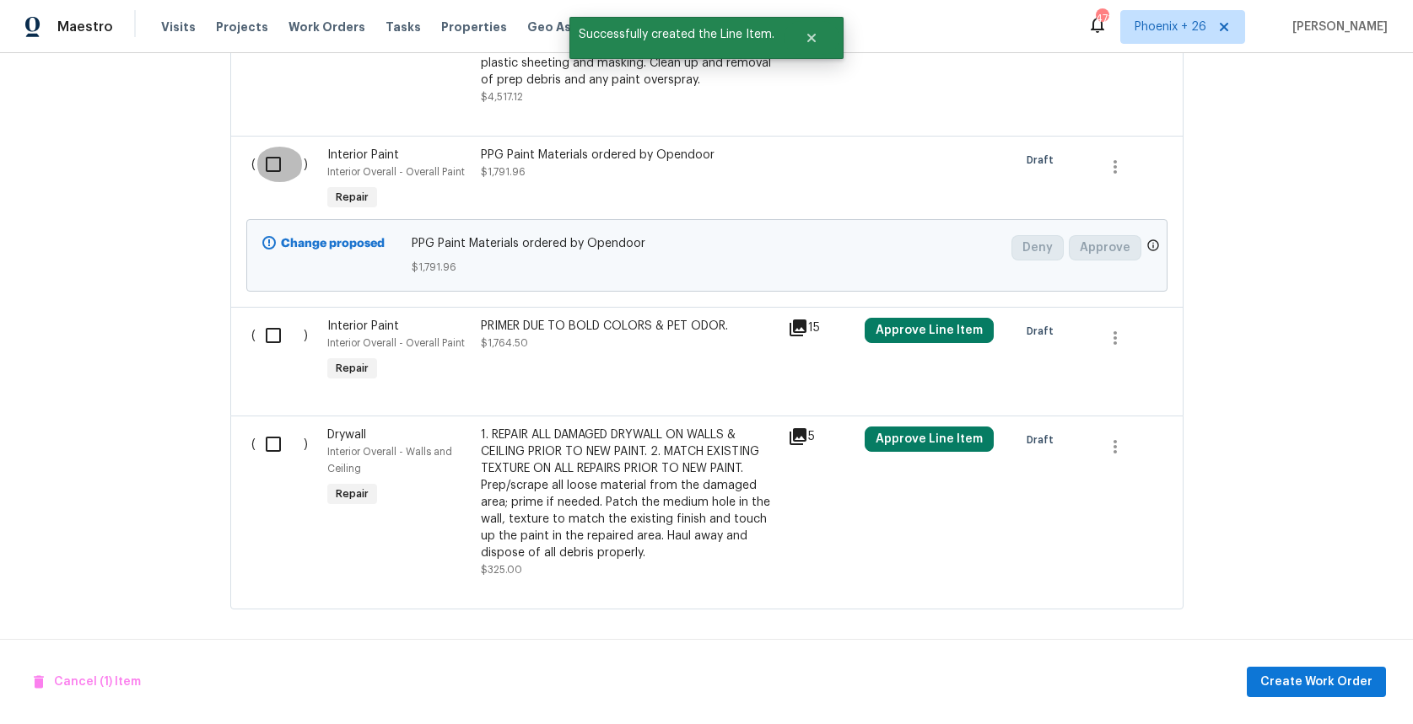
click at [262, 153] on input "checkbox" at bounding box center [280, 164] width 48 height 35
checkbox input "true"
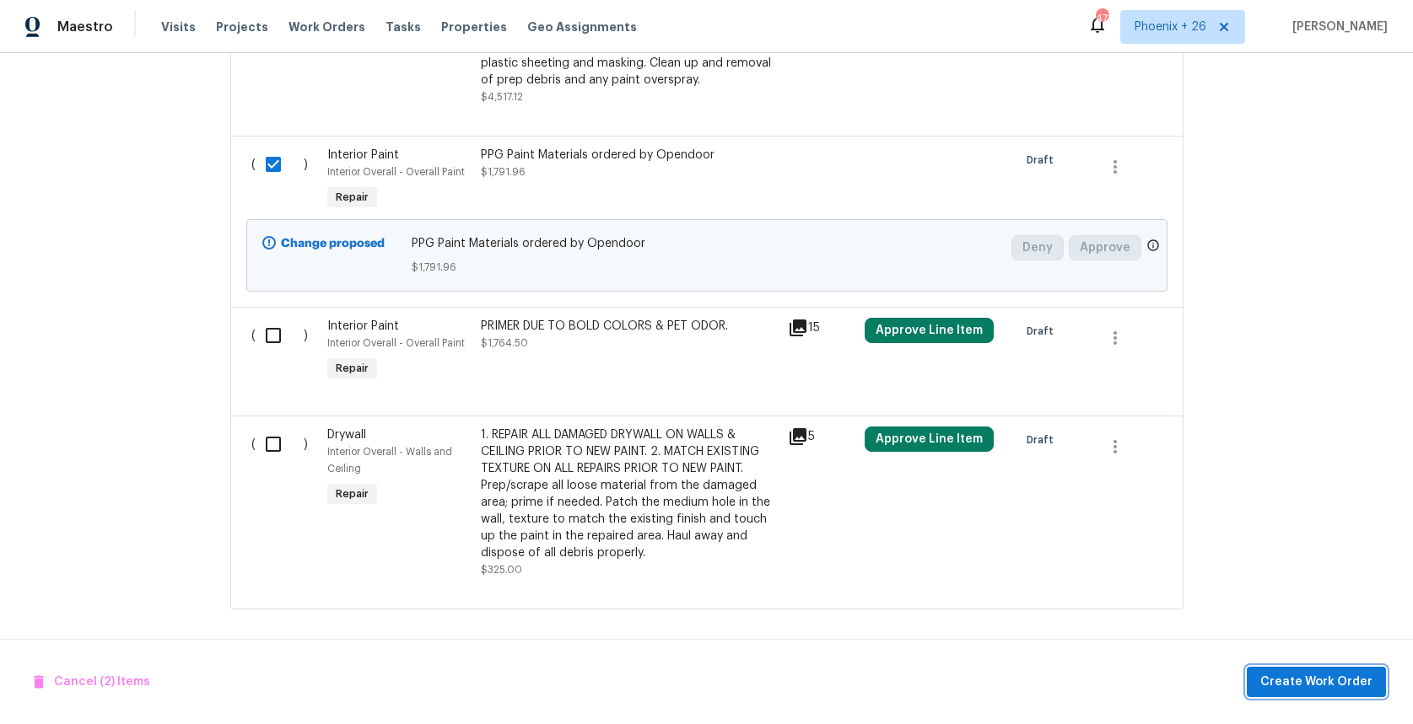
click at [1272, 674] on span "Create Work Order" at bounding box center [1316, 682] width 112 height 21
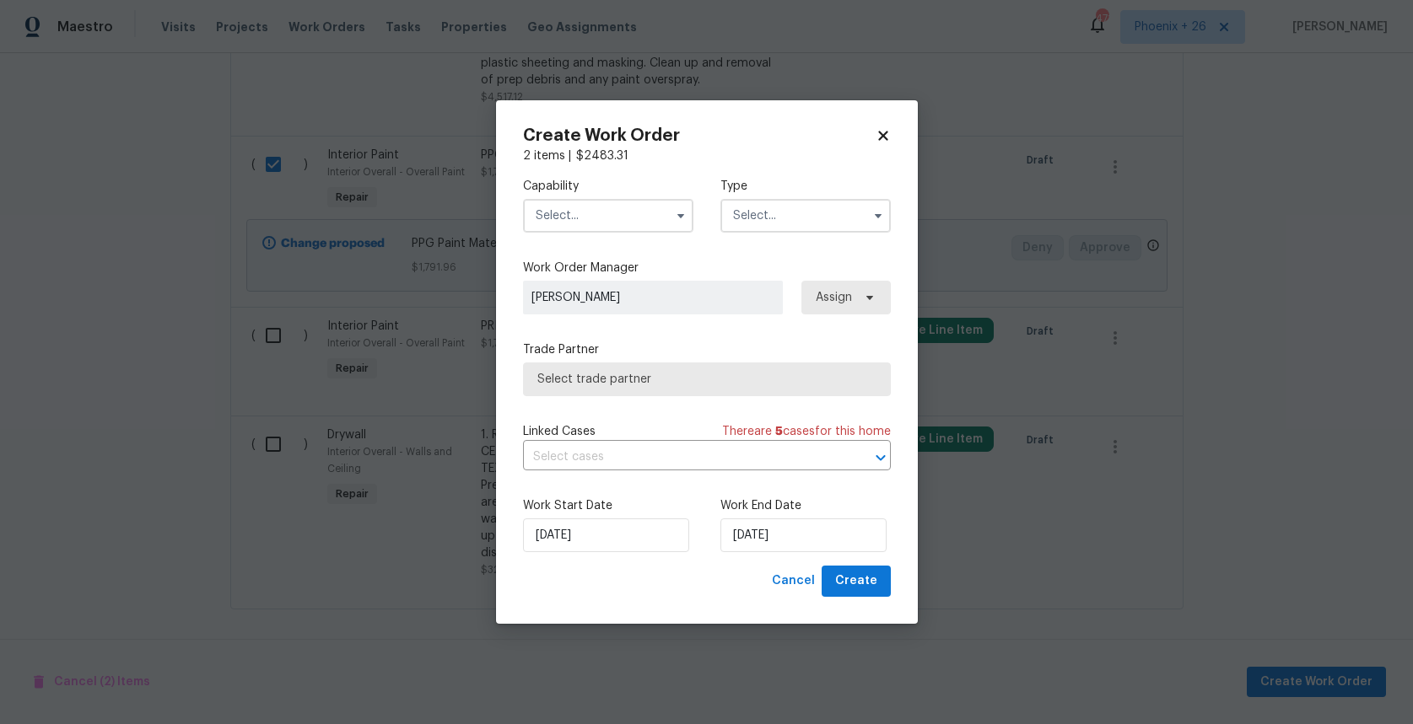
drag, startPoint x: 621, startPoint y: 215, endPoint x: 614, endPoint y: 231, distance: 17.4
click at [621, 216] on input "text" at bounding box center [608, 216] width 170 height 34
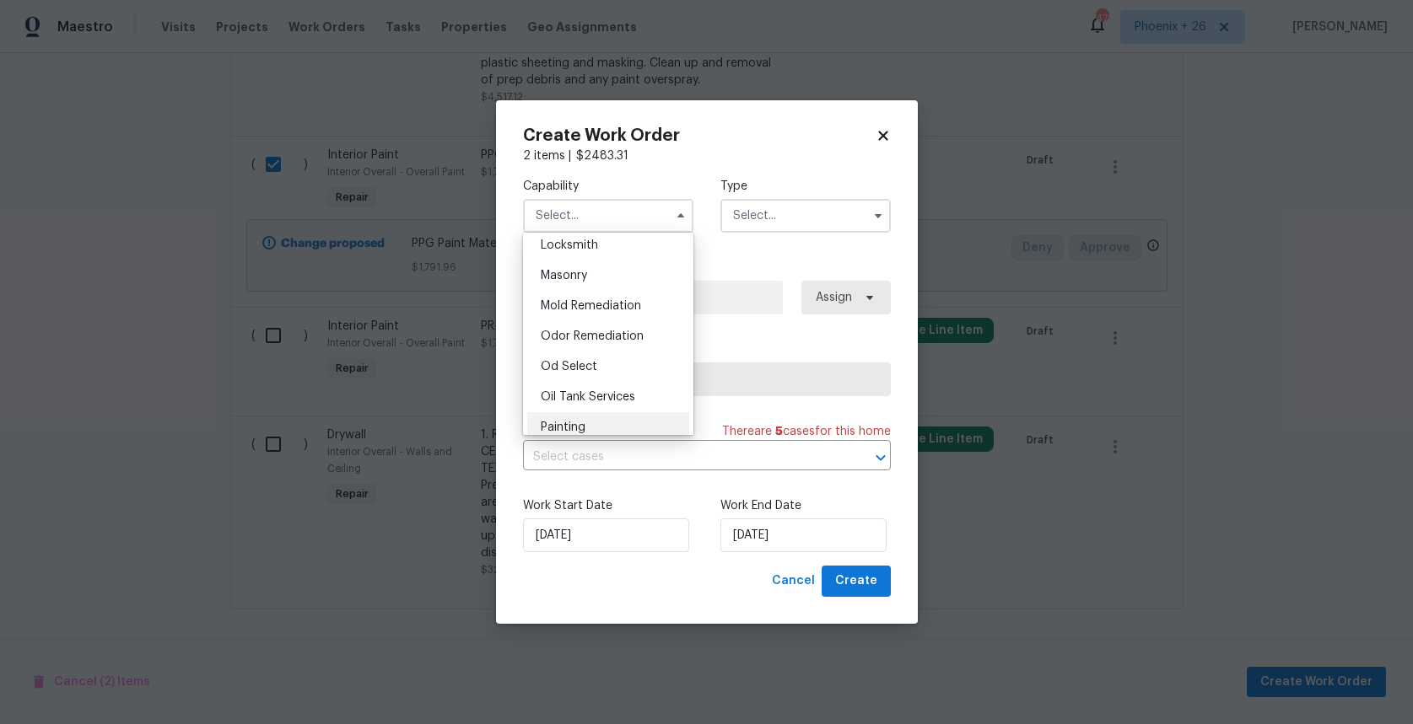
click at [613, 415] on div "Painting" at bounding box center [608, 427] width 162 height 30
type input "Painting"
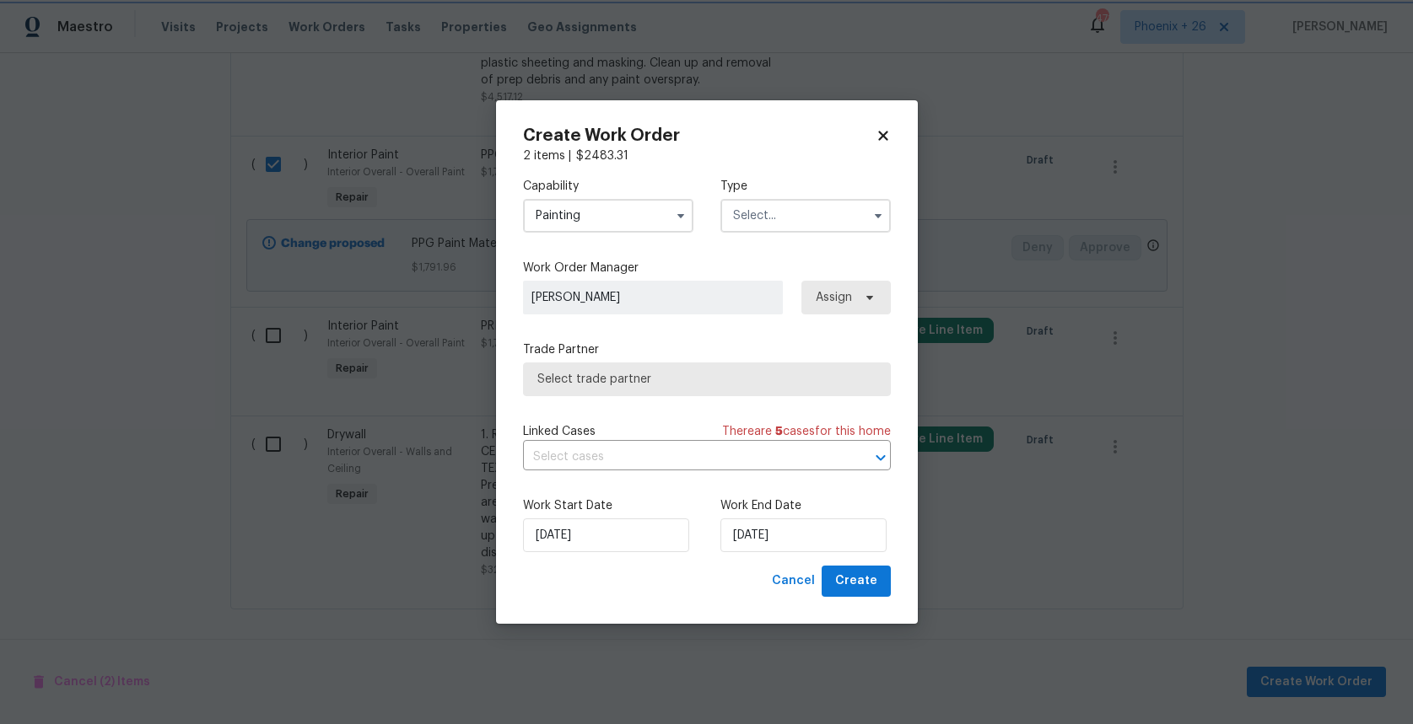
scroll to position [1284, 0]
click at [827, 214] on input "text" at bounding box center [805, 216] width 170 height 34
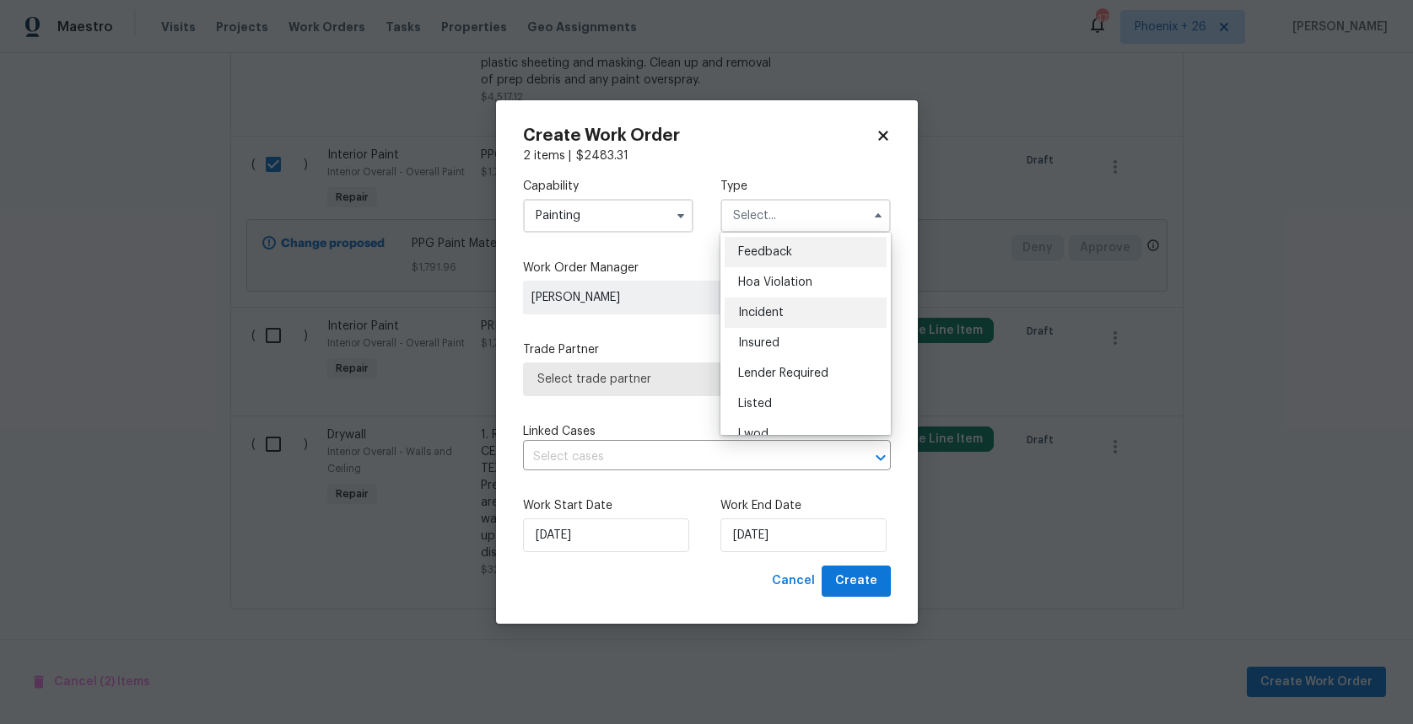
scroll to position [201, 0]
click at [812, 319] on div "Renovation" at bounding box center [805, 325] width 162 height 30
type input "Renovation"
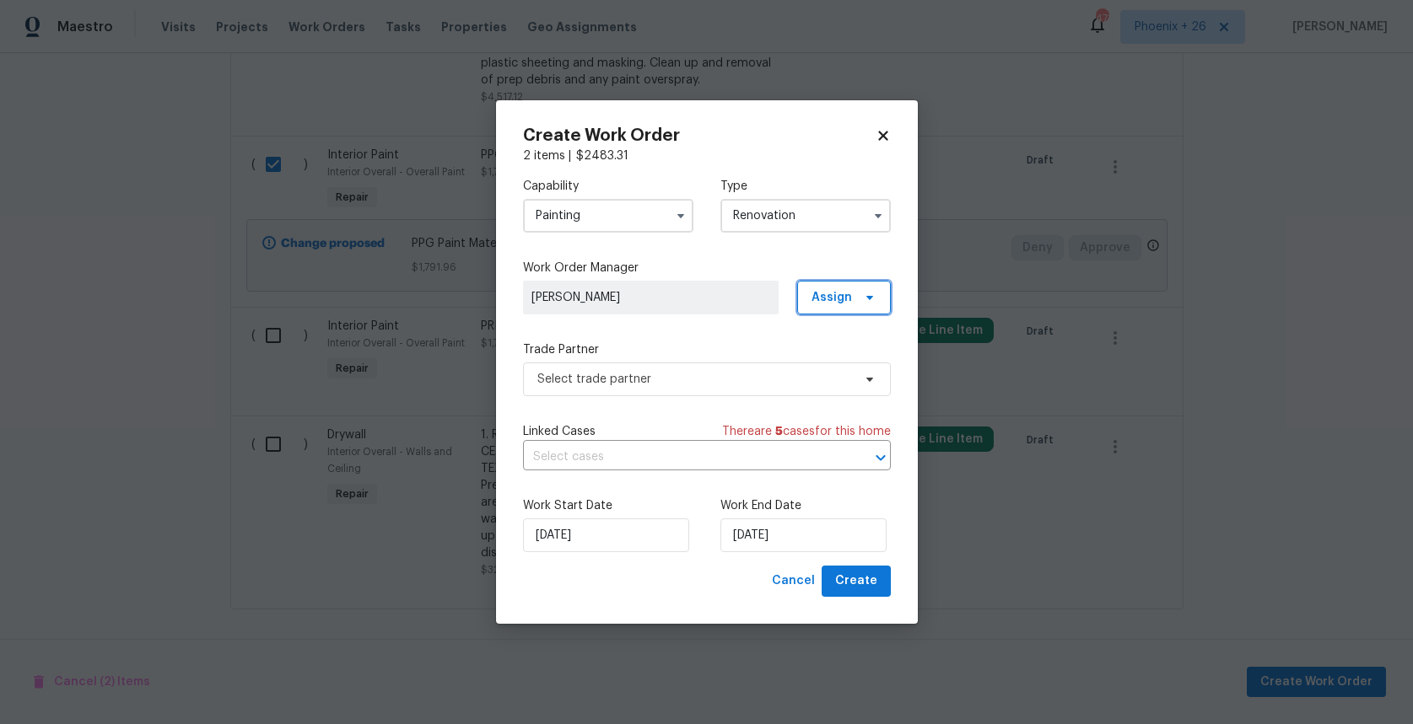
click at [854, 301] on span "Assign" at bounding box center [844, 298] width 94 height 34
click at [847, 361] on div "Assign to me" at bounding box center [846, 369] width 73 height 17
click at [651, 380] on span "Select trade partner" at bounding box center [694, 379] width 315 height 17
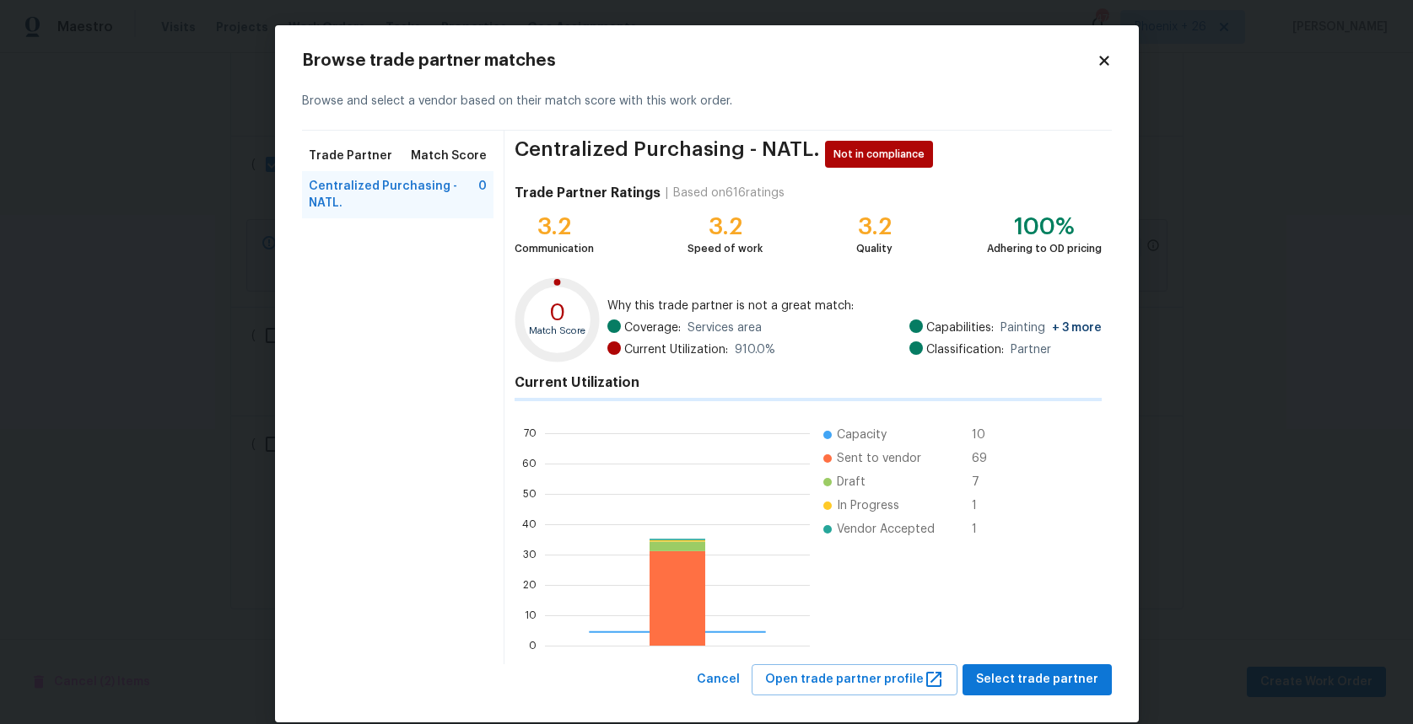
scroll to position [236, 265]
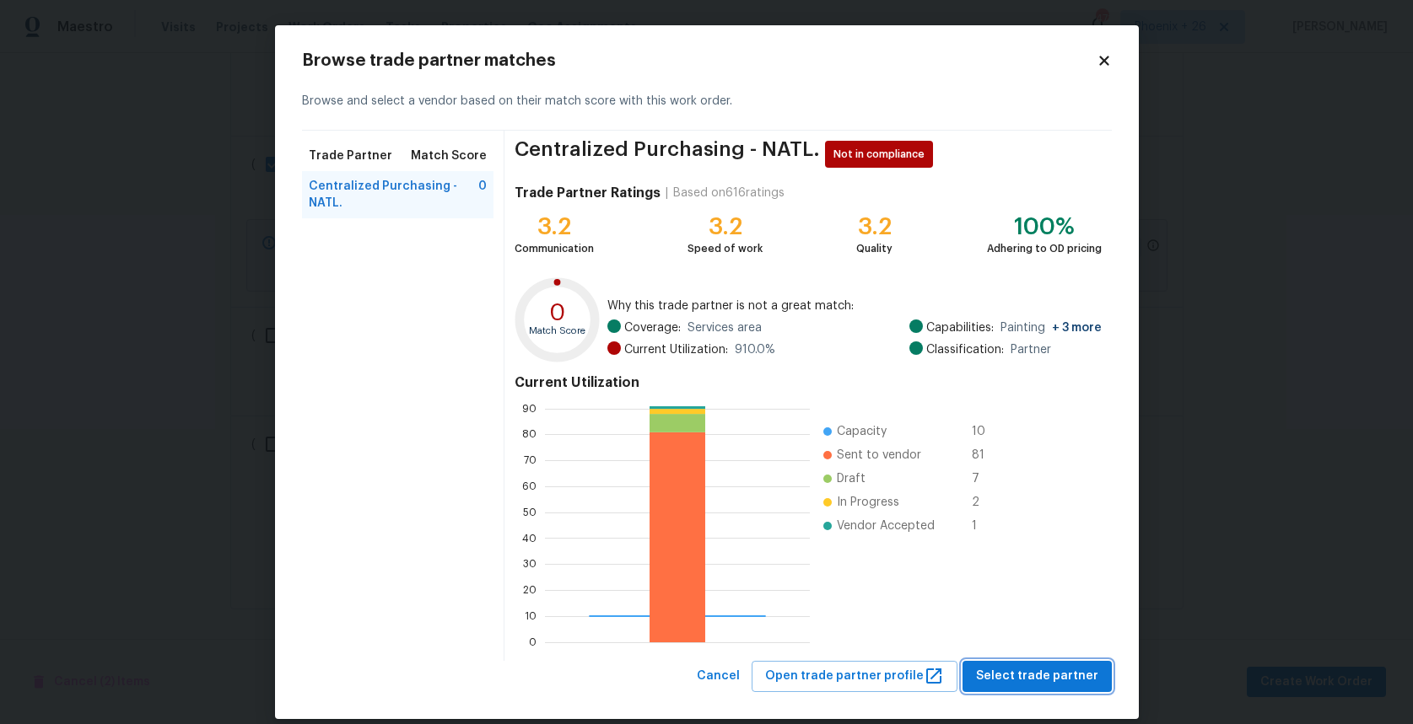
click at [990, 684] on span "Select trade partner" at bounding box center [1037, 676] width 122 height 21
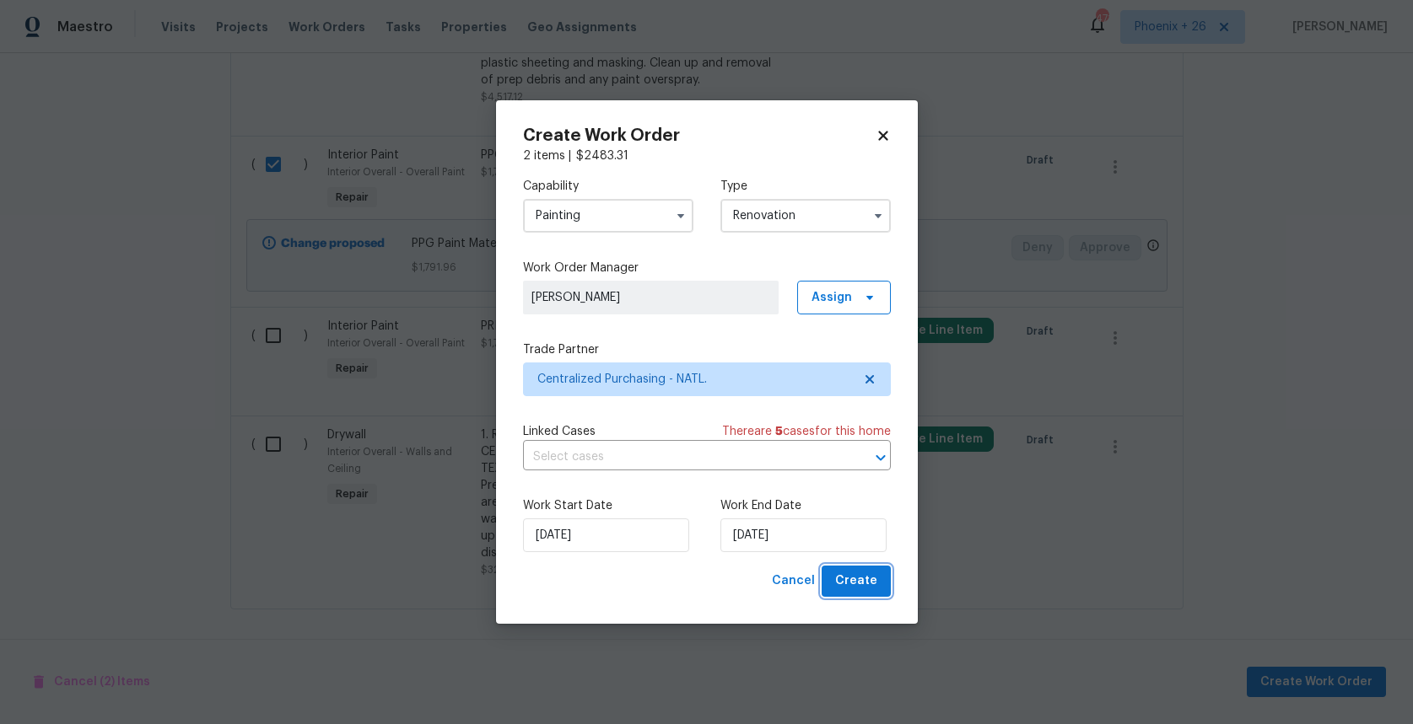
click at [860, 585] on span "Create" at bounding box center [856, 581] width 42 height 21
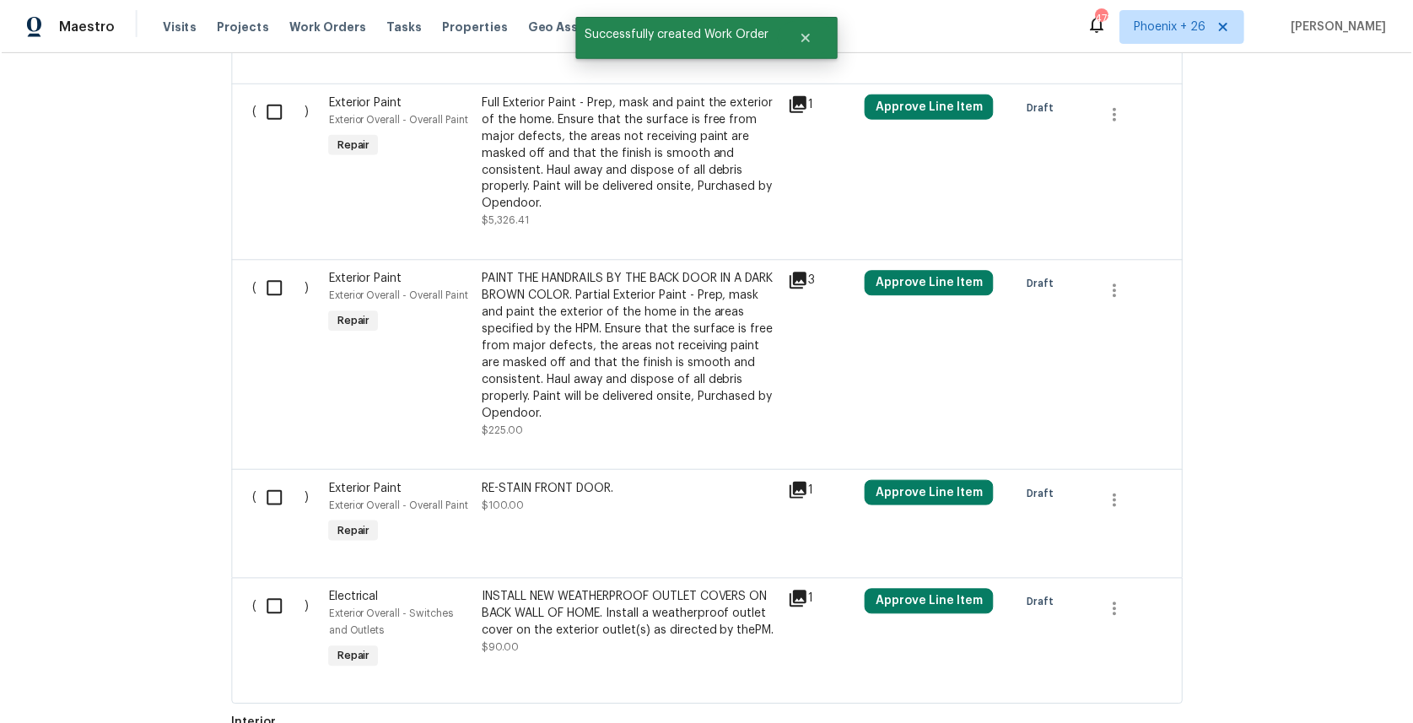
scroll to position [0, 0]
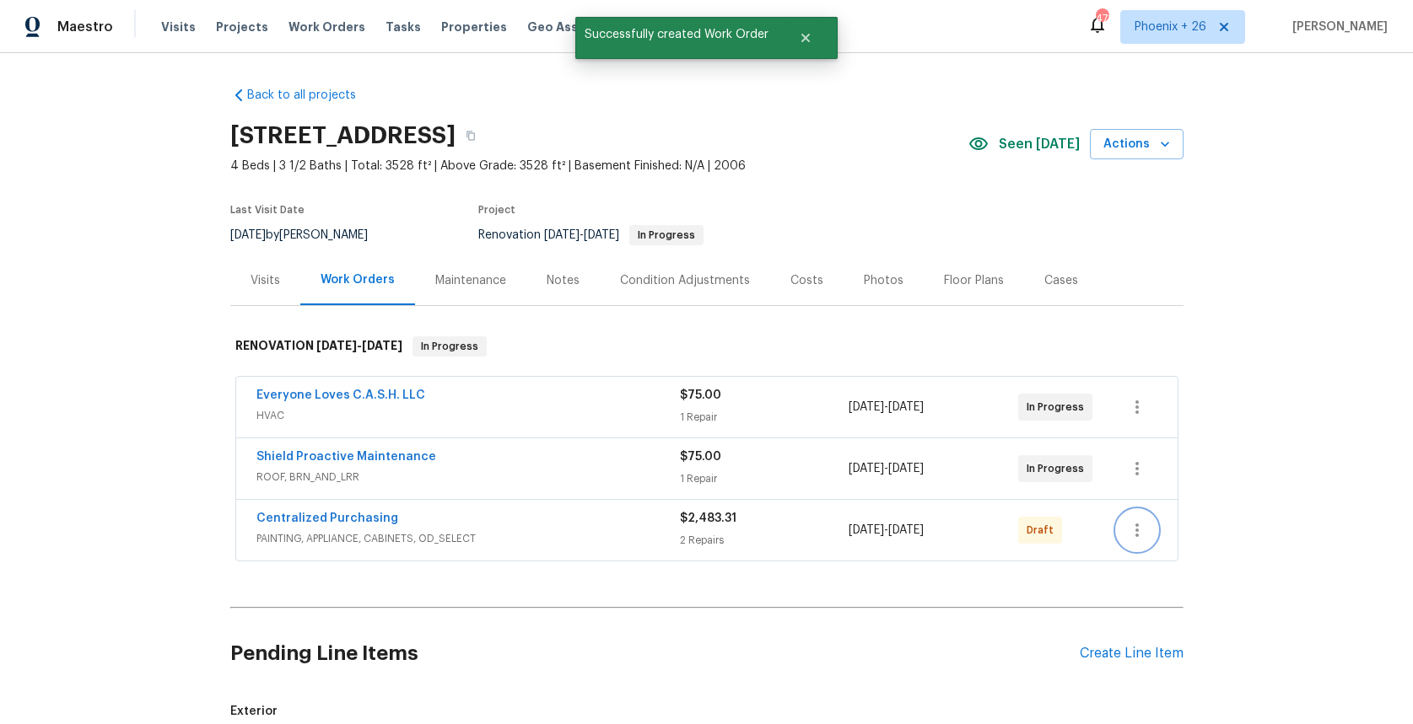
click at [1152, 533] on button "button" at bounding box center [1137, 530] width 40 height 40
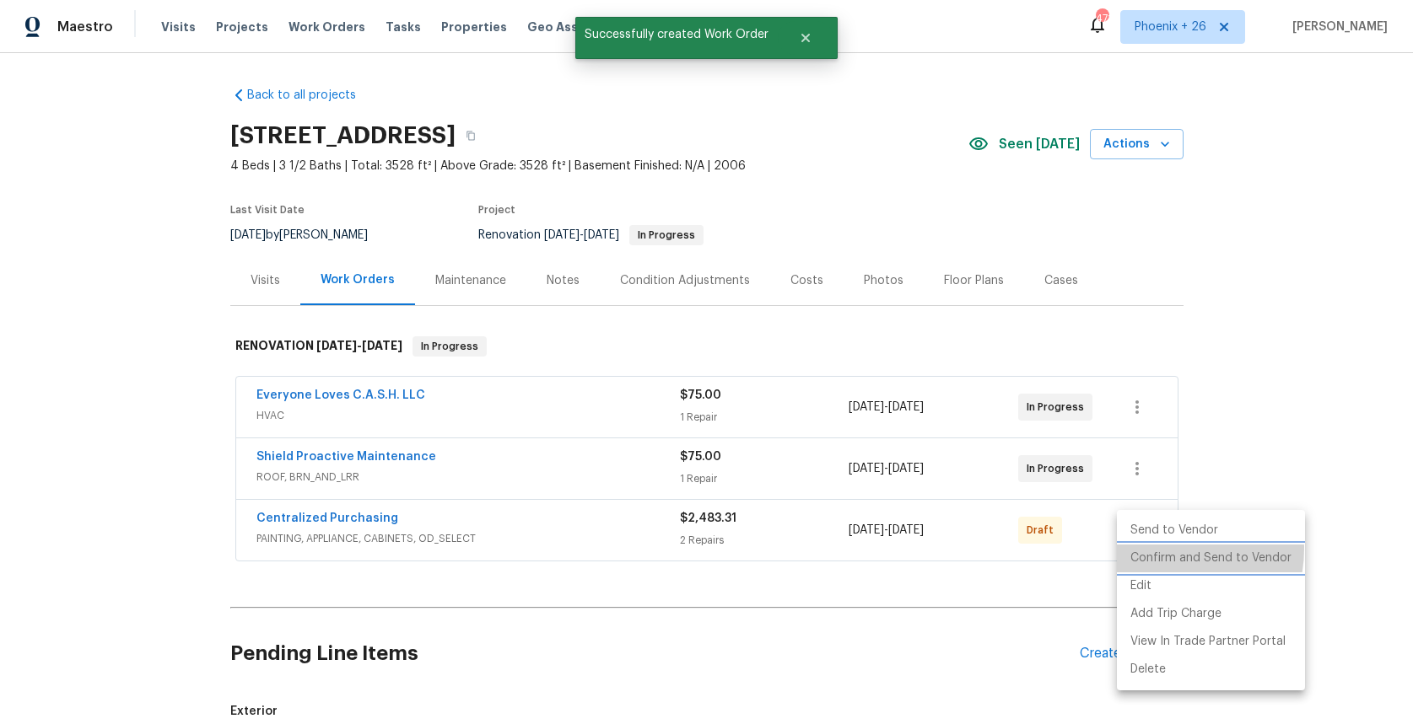
click at [1155, 549] on li "Confirm and Send to Vendor" at bounding box center [1211, 559] width 188 height 28
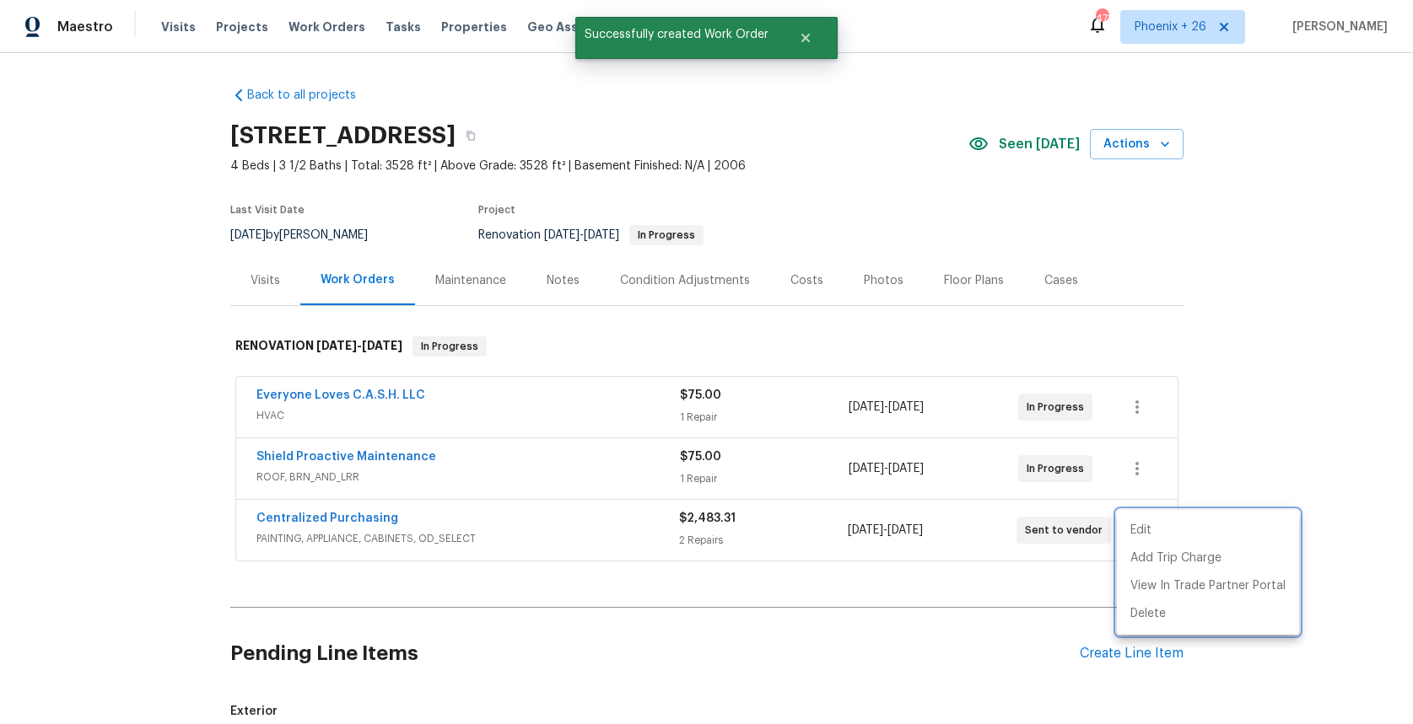
click at [697, 535] on div at bounding box center [706, 362] width 1413 height 724
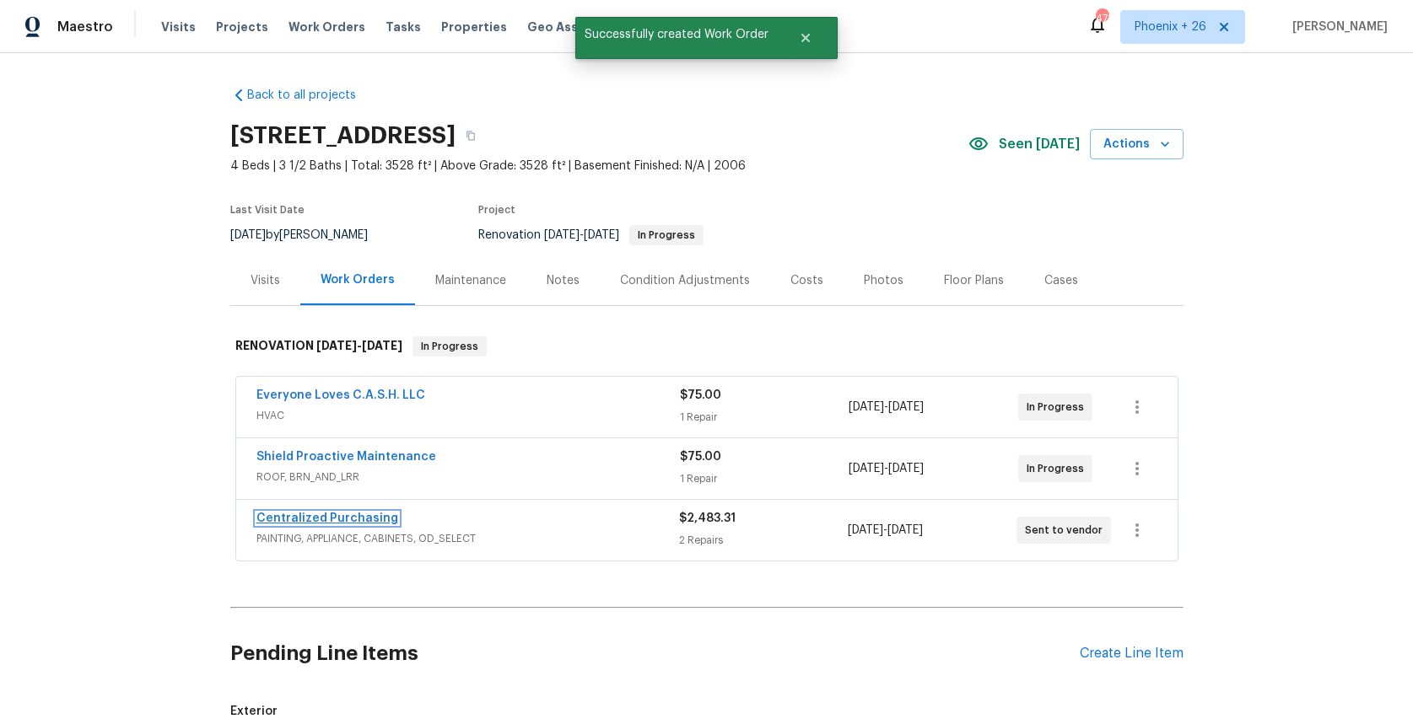
click at [333, 515] on link "Centralized Purchasing" at bounding box center [327, 519] width 142 height 12
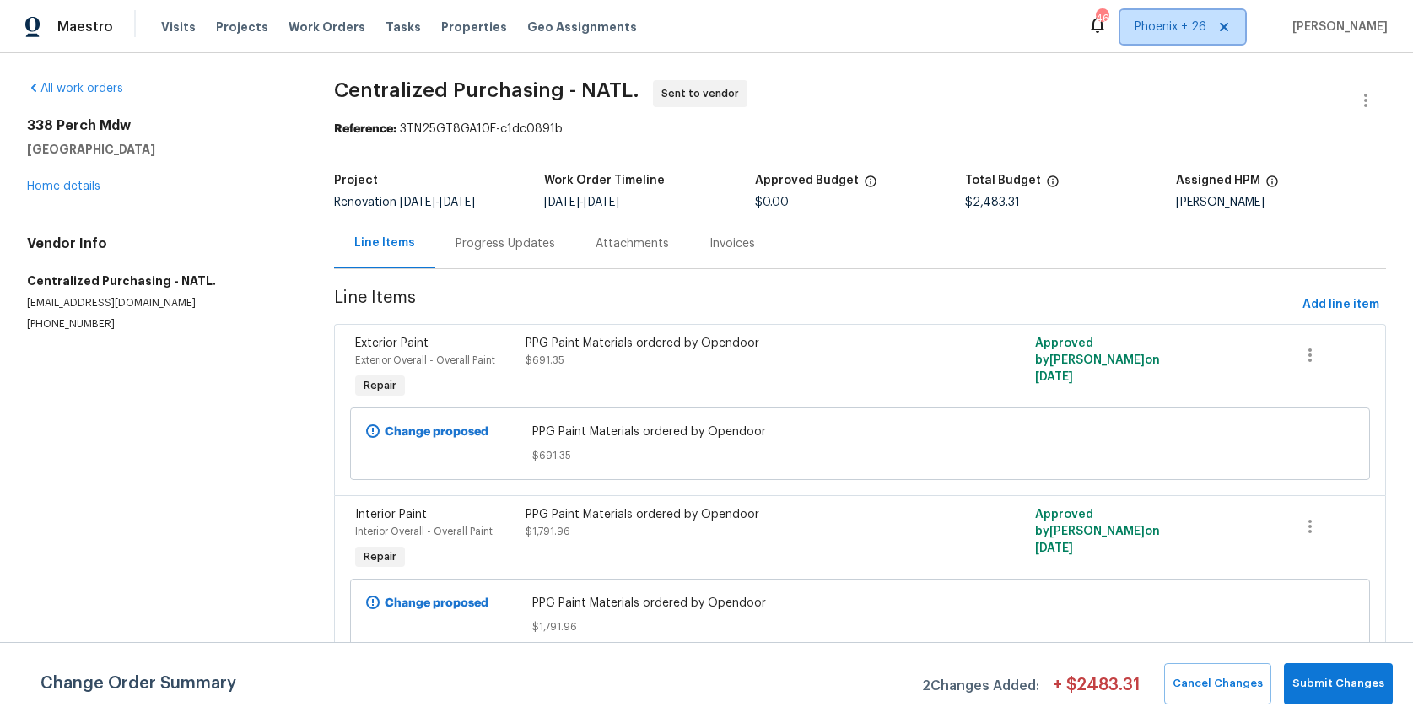
click at [1165, 31] on span "Phoenix + 26" at bounding box center [1170, 27] width 72 height 17
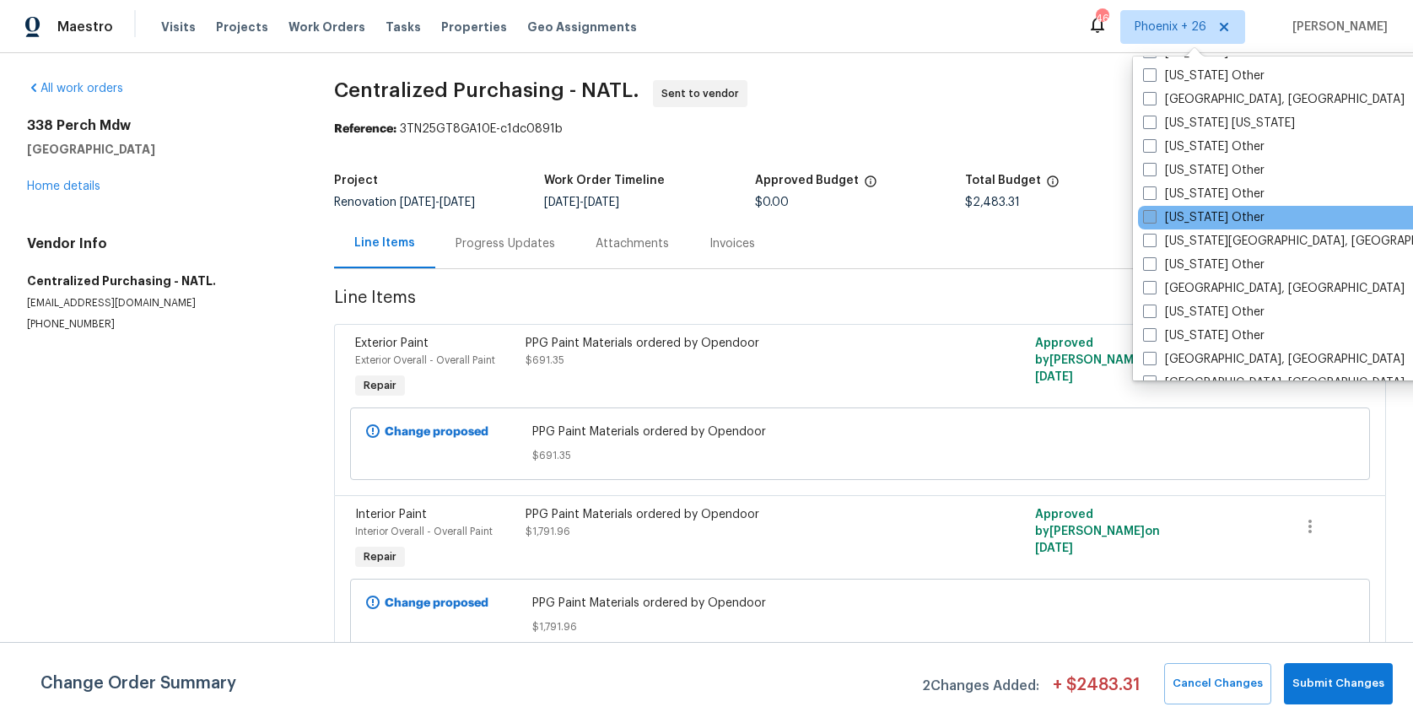
scroll to position [1995, 0]
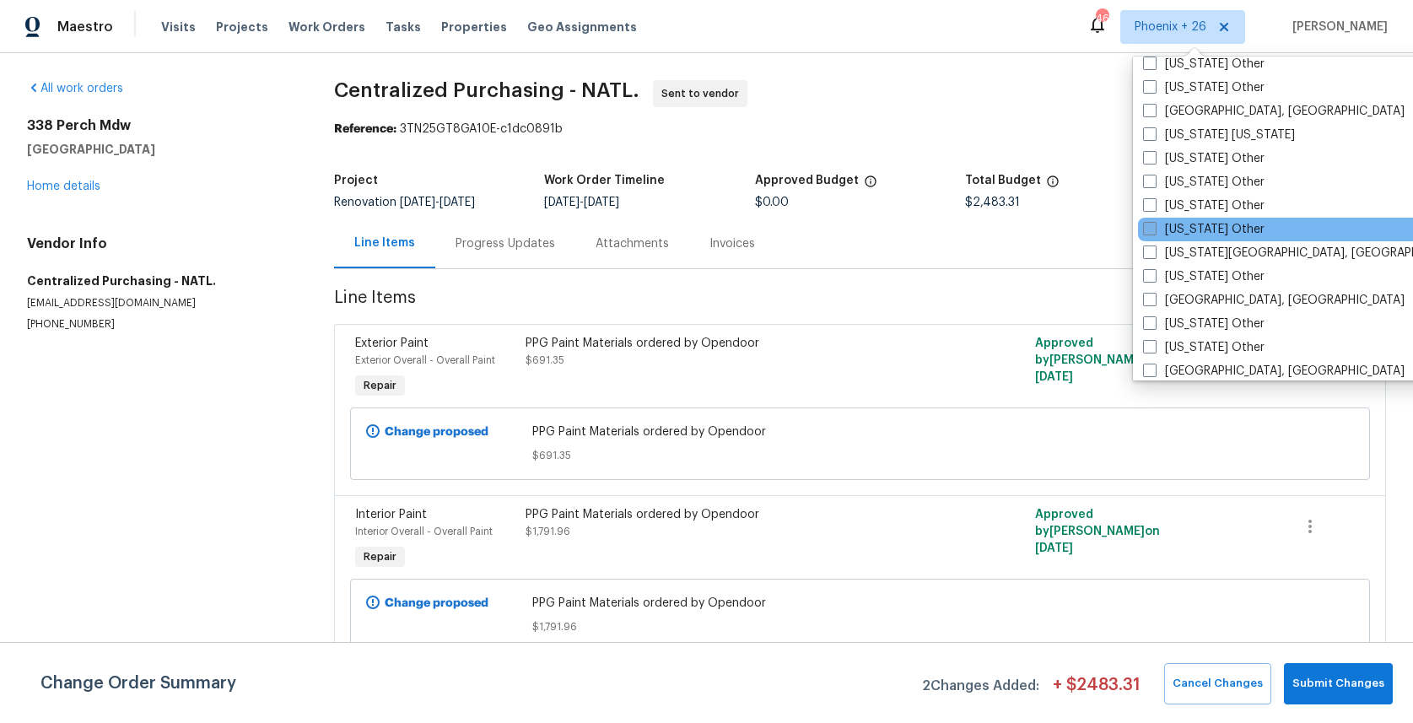
click at [1191, 140] on label "[US_STATE] [US_STATE]" at bounding box center [1219, 135] width 152 height 17
click at [1154, 137] on input "[US_STATE] [US_STATE]" at bounding box center [1148, 132] width 11 height 11
checkbox input "true"
click at [461, 28] on span "Properties" at bounding box center [474, 27] width 66 height 17
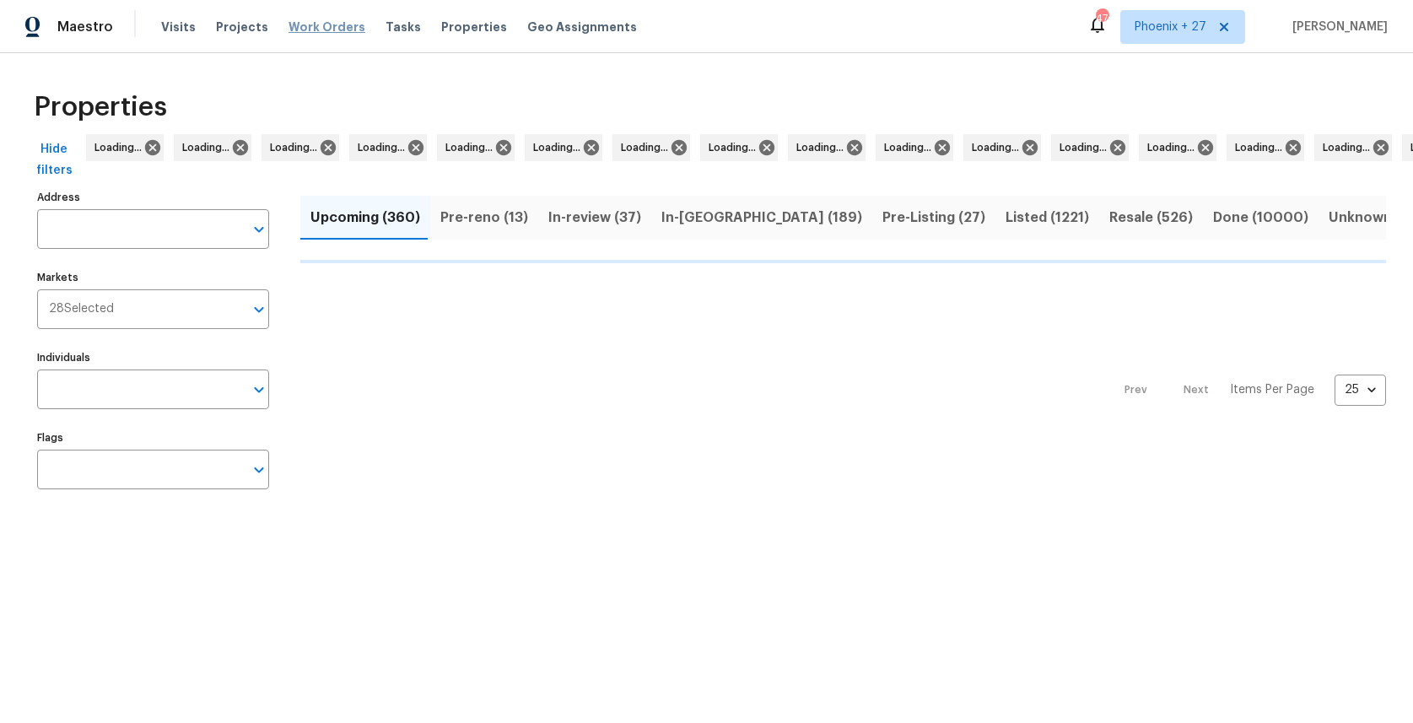
click at [313, 28] on span "Work Orders" at bounding box center [326, 27] width 77 height 17
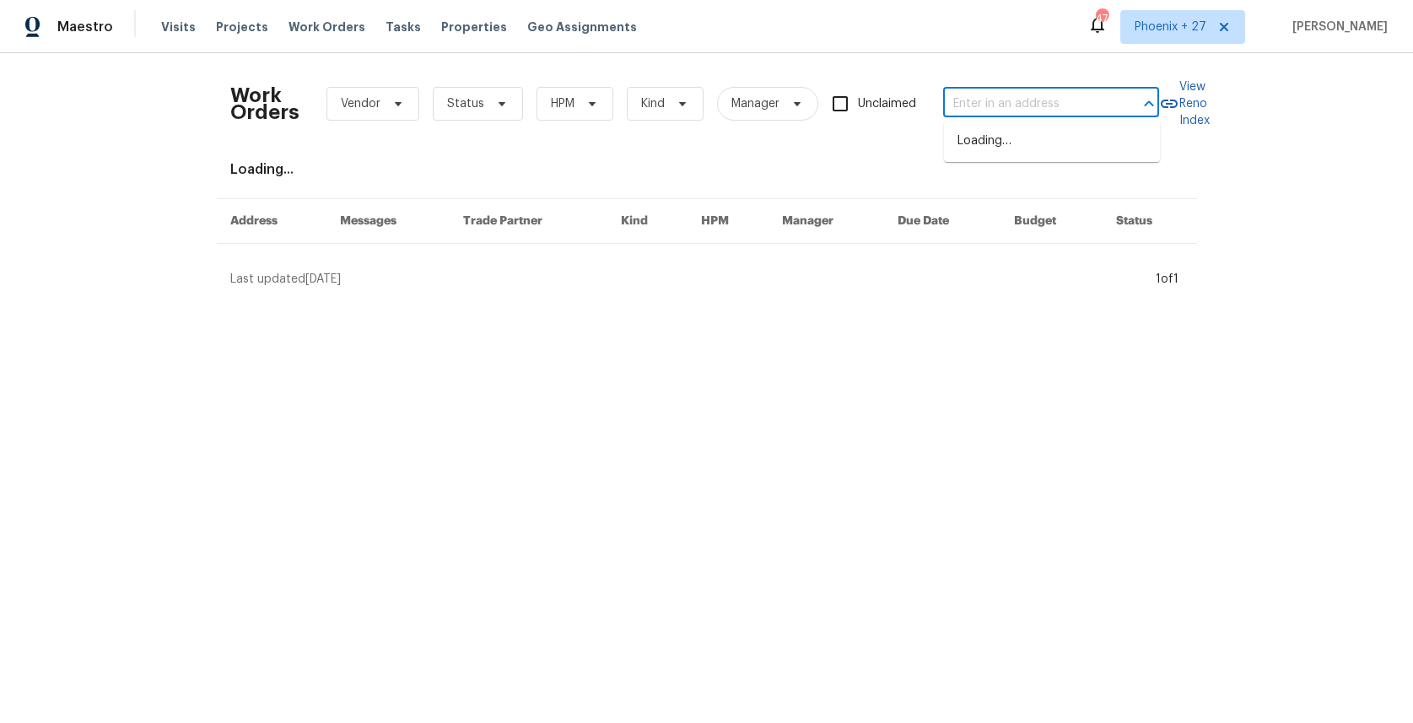
click at [1065, 100] on input "text" at bounding box center [1027, 104] width 169 height 26
paste input "[STREET_ADDRESS][PERSON_NAME]"
type input "[STREET_ADDRESS][PERSON_NAME]"
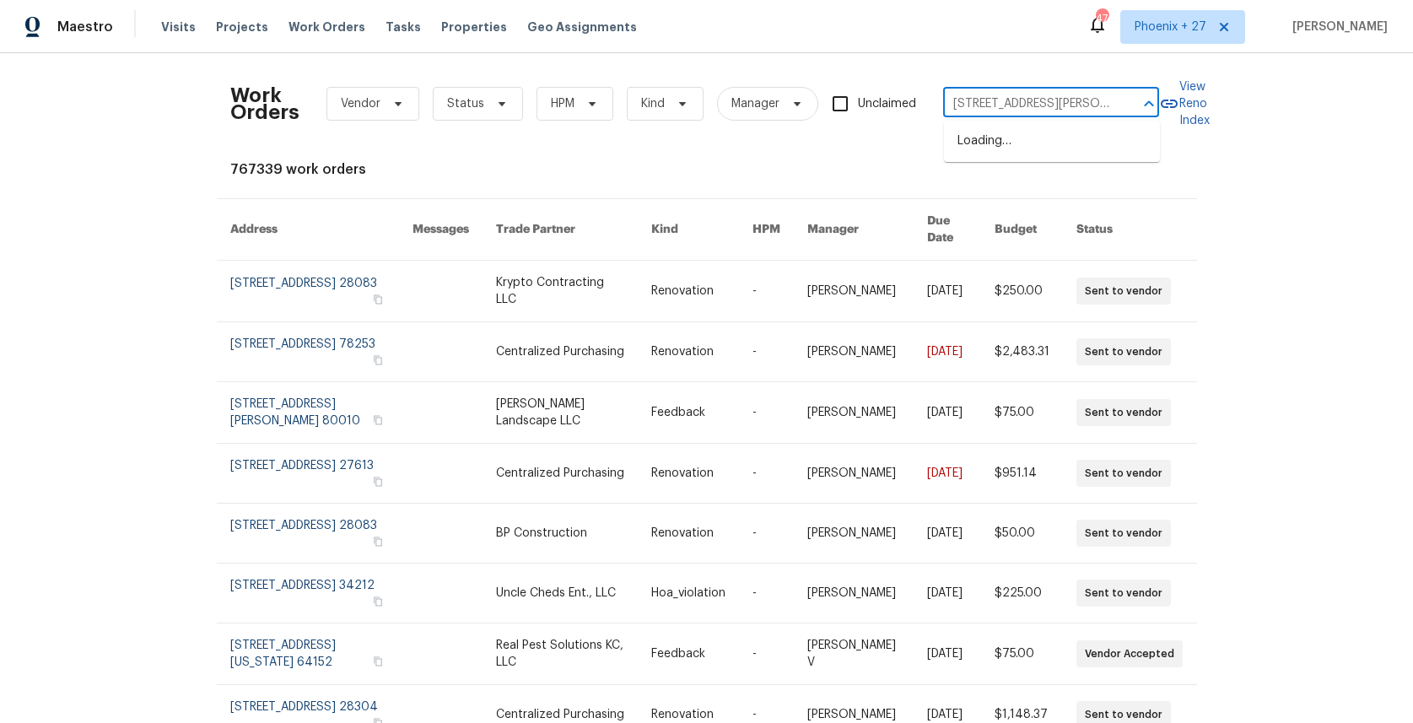
scroll to position [0, 13]
click at [1041, 151] on li "[STREET_ADDRESS][PERSON_NAME]" at bounding box center [1052, 150] width 216 height 46
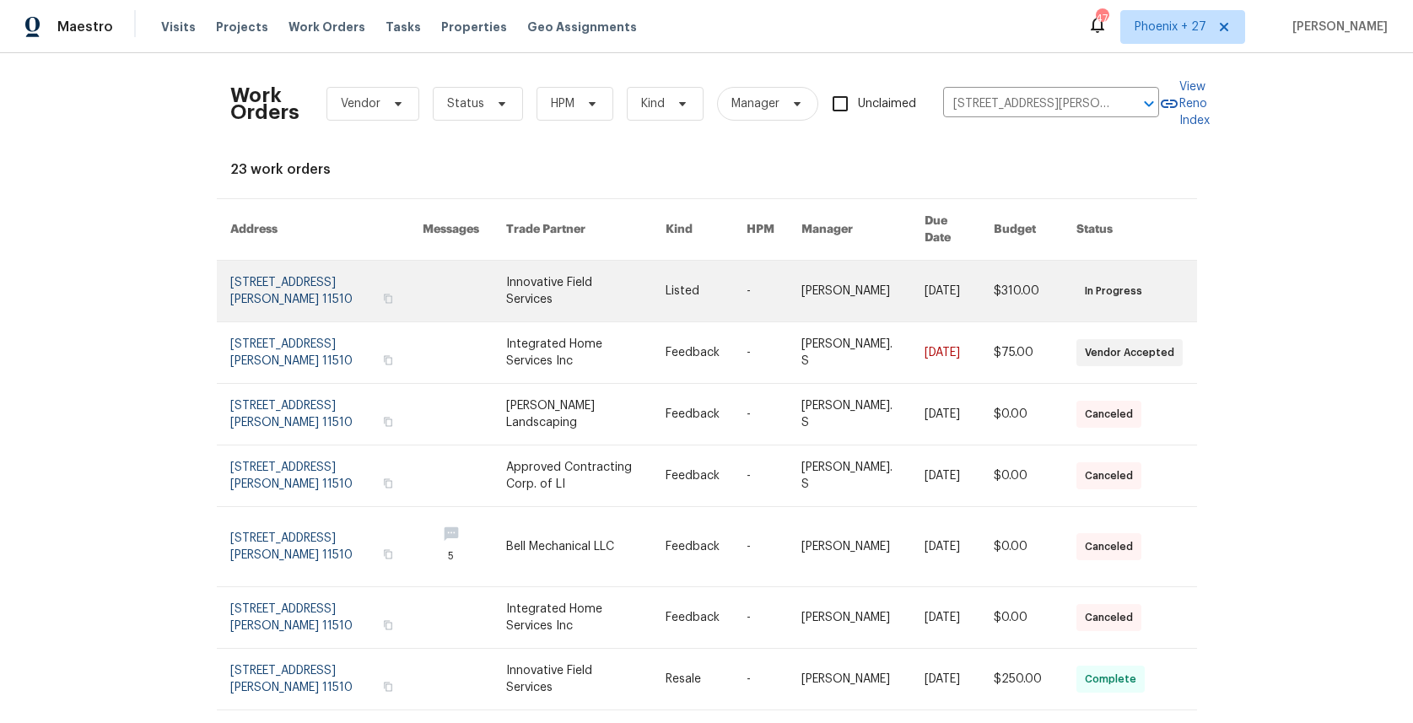
click at [631, 303] on link at bounding box center [585, 291] width 159 height 61
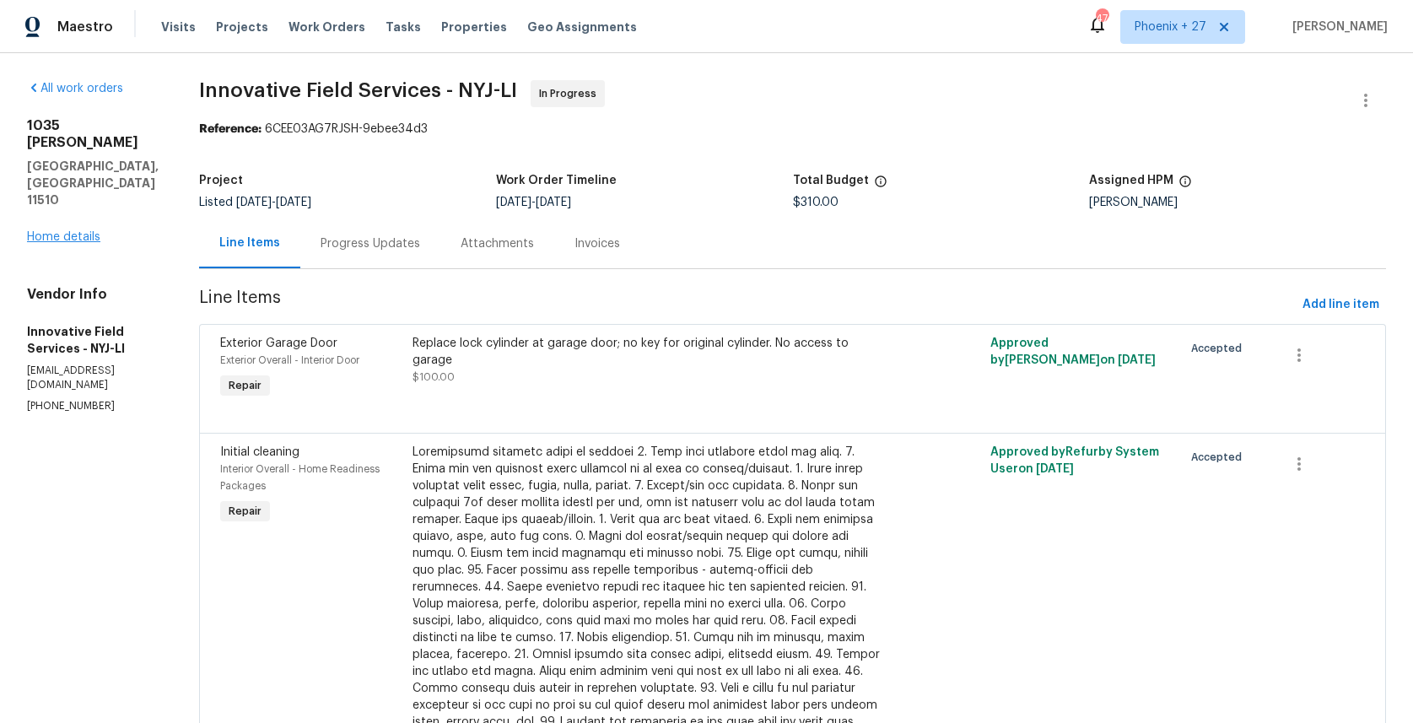
click at [72, 196] on div "All work orders [STREET_ADDRESS][PERSON_NAME] Home details Vendor Info Innovati…" at bounding box center [93, 246] width 132 height 333
click at [66, 231] on link "Home details" at bounding box center [63, 237] width 73 height 12
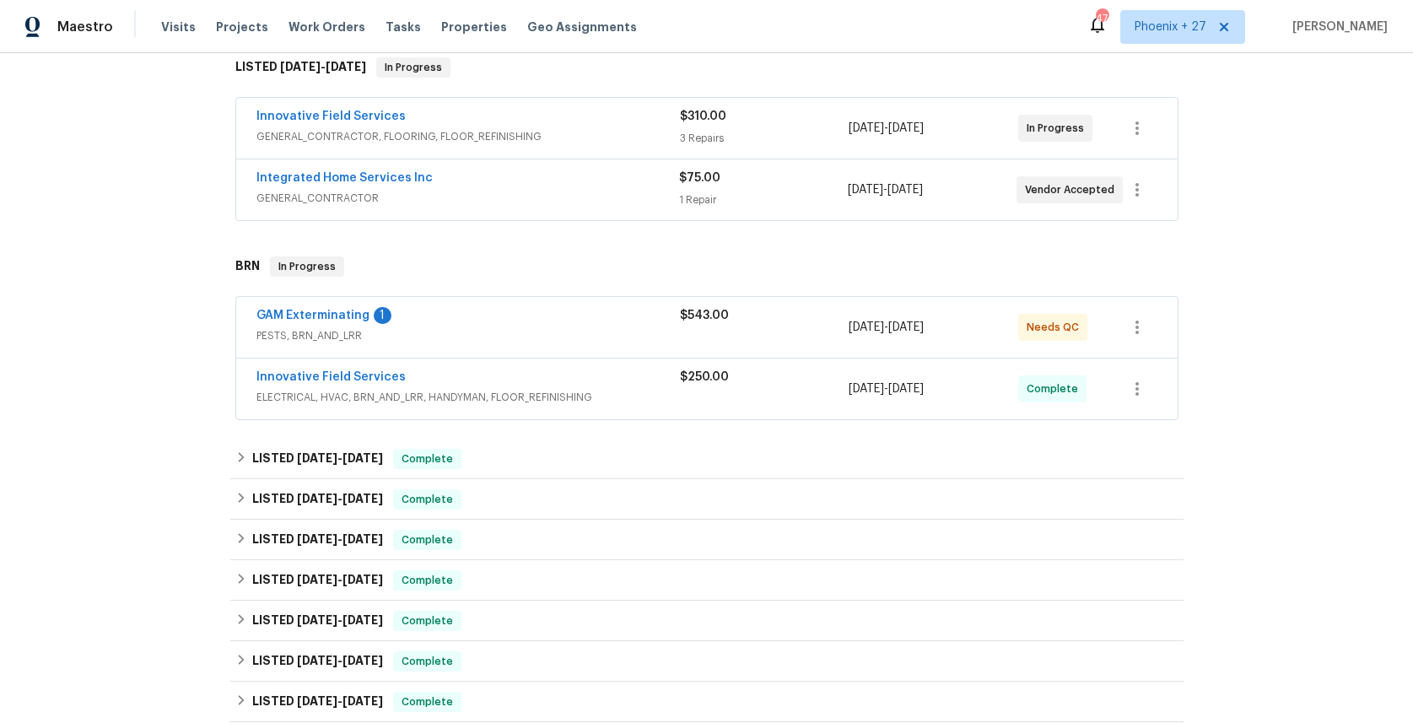
scroll to position [401, 0]
